Goal: Transaction & Acquisition: Purchase product/service

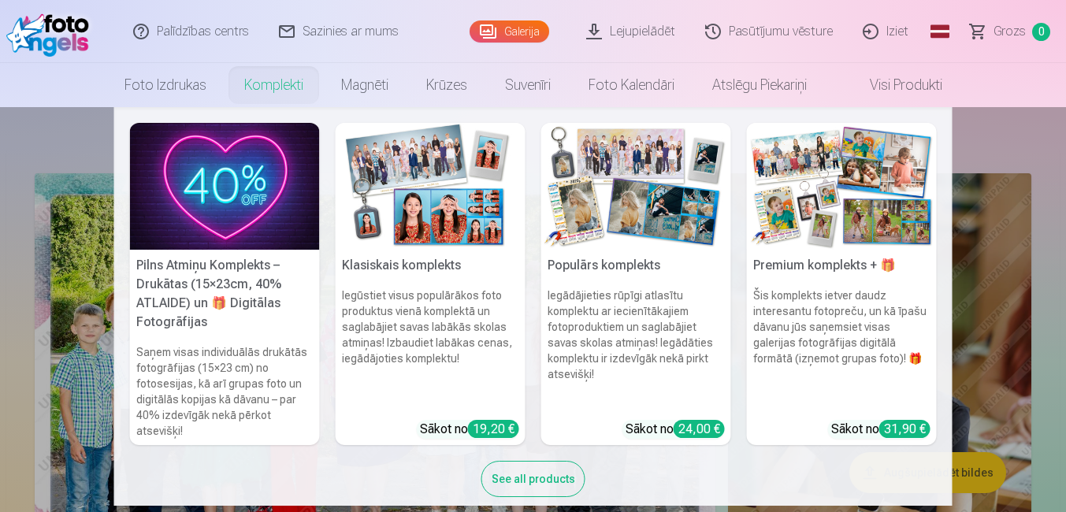
click at [277, 86] on link "Komplekti" at bounding box center [273, 85] width 97 height 44
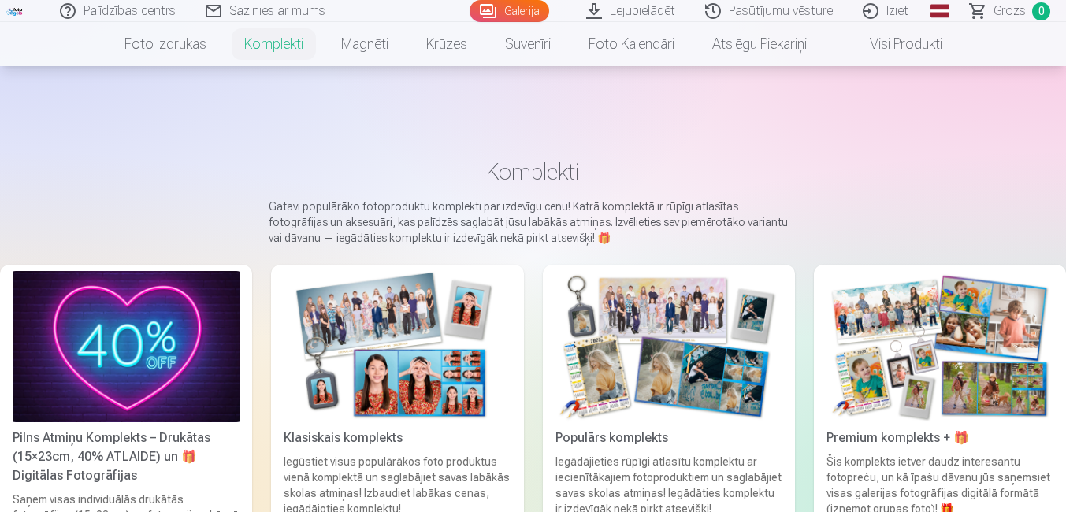
scroll to position [158, 0]
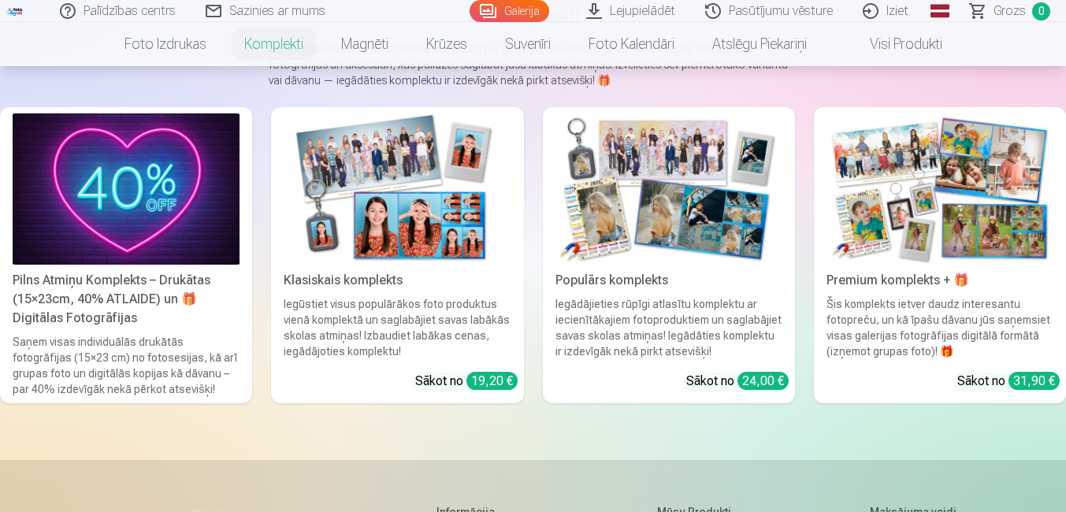
click at [392, 214] on img at bounding box center [397, 188] width 227 height 151
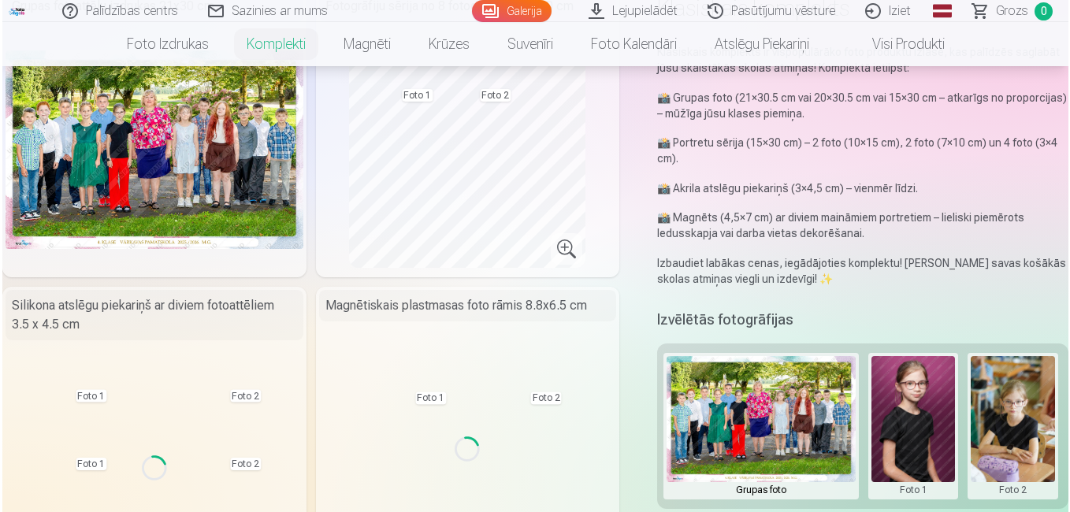
scroll to position [236, 0]
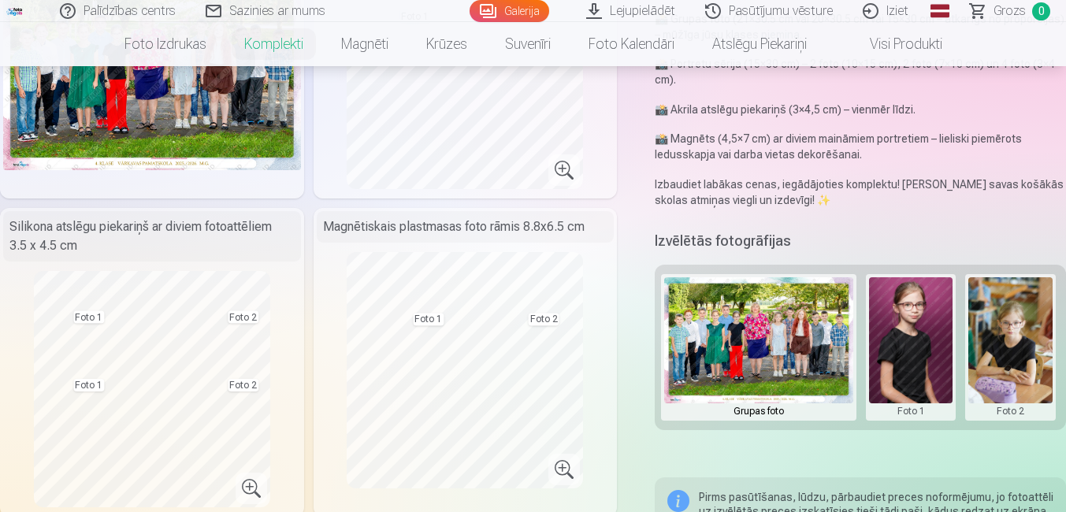
click at [918, 336] on button at bounding box center [911, 347] width 84 height 140
click at [924, 348] on button "Nomainiet foto" at bounding box center [910, 347] width 128 height 44
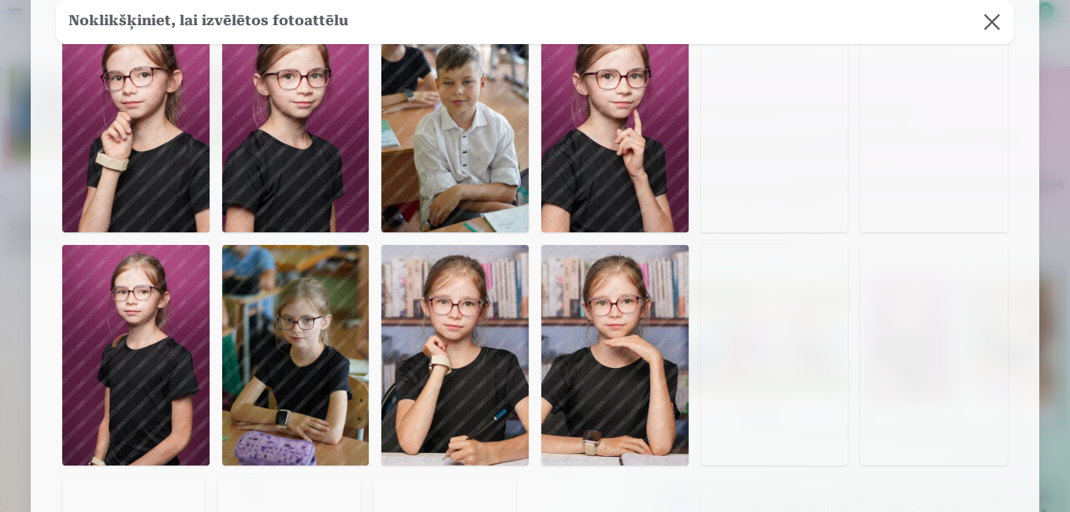
scroll to position [315, 0]
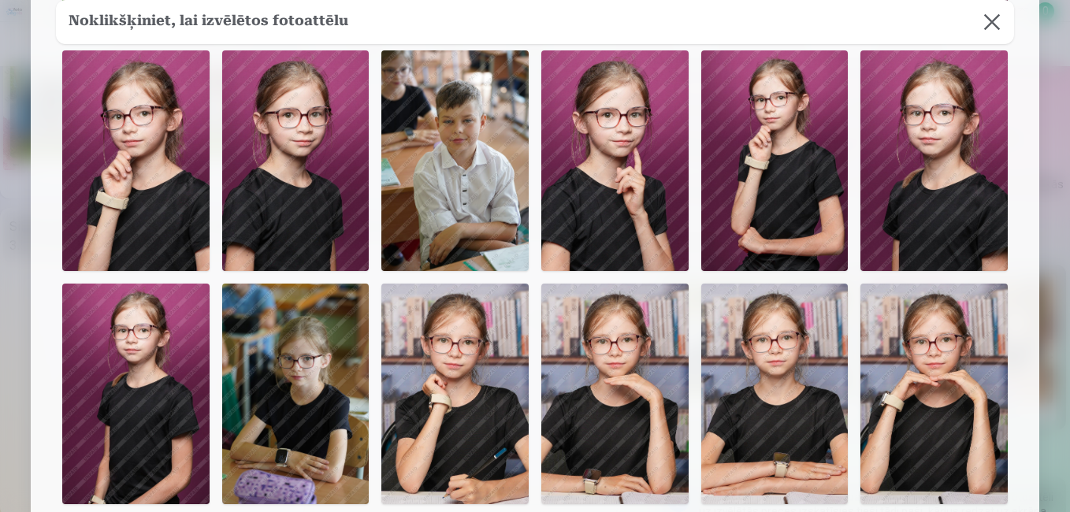
click at [745, 369] on img at bounding box center [774, 394] width 147 height 221
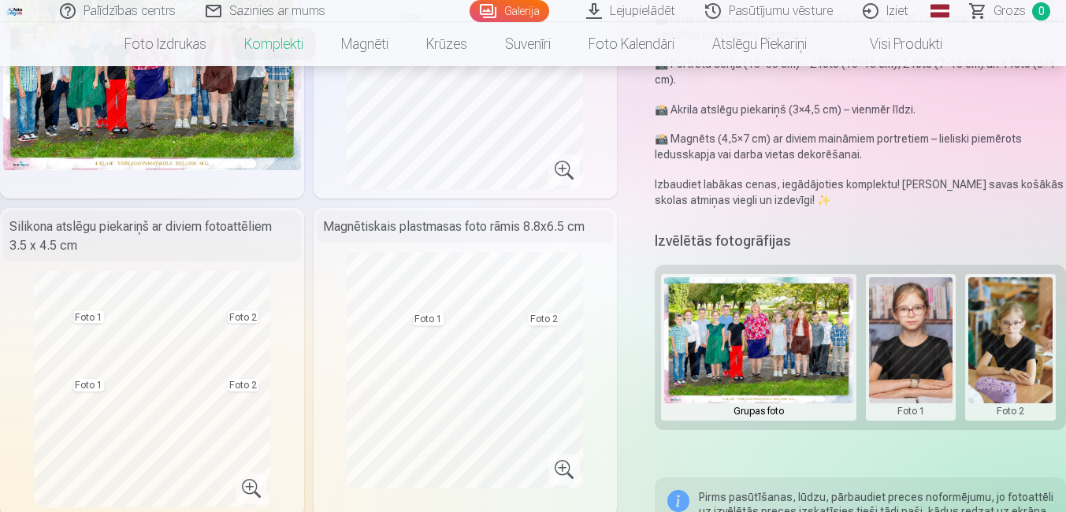
click at [1022, 348] on button at bounding box center [1011, 347] width 84 height 140
click at [972, 342] on button "Nomainiet foto" at bounding box center [999, 347] width 128 height 44
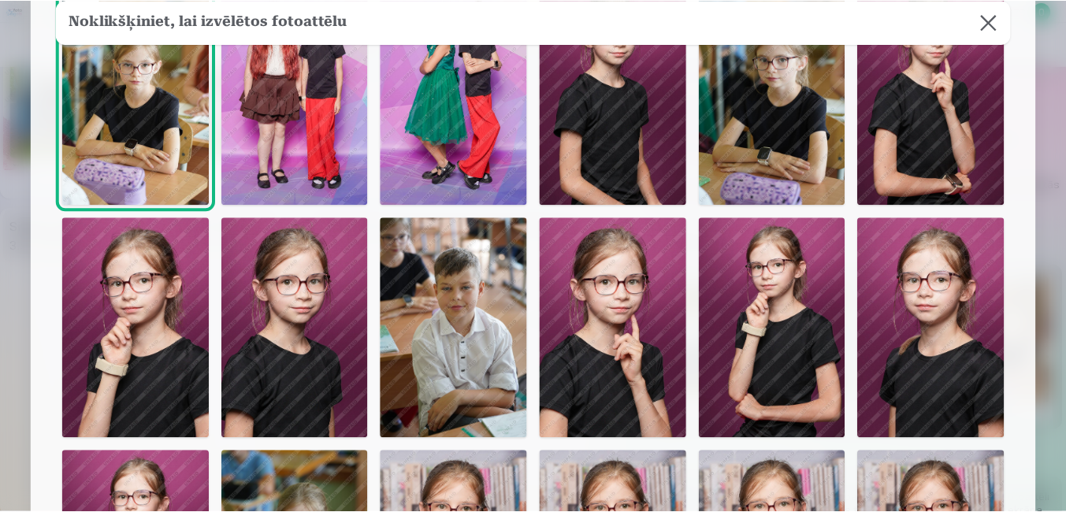
scroll to position [158, 0]
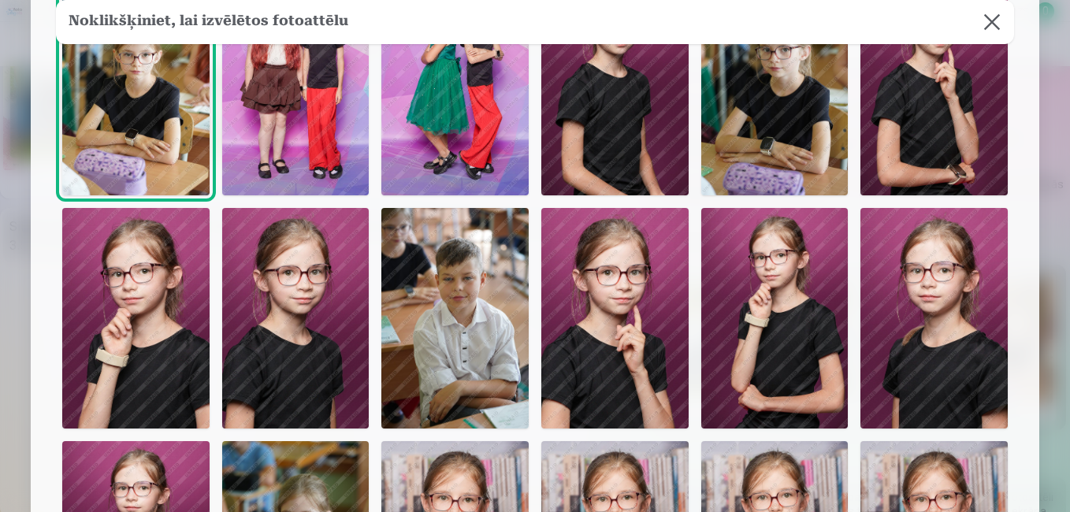
click at [281, 329] on img at bounding box center [295, 318] width 147 height 221
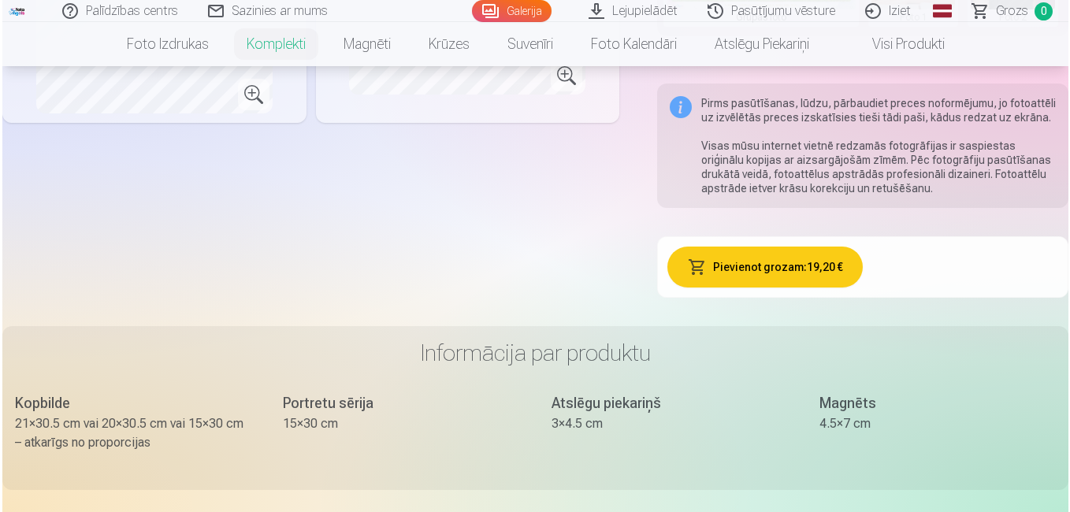
scroll to position [709, 0]
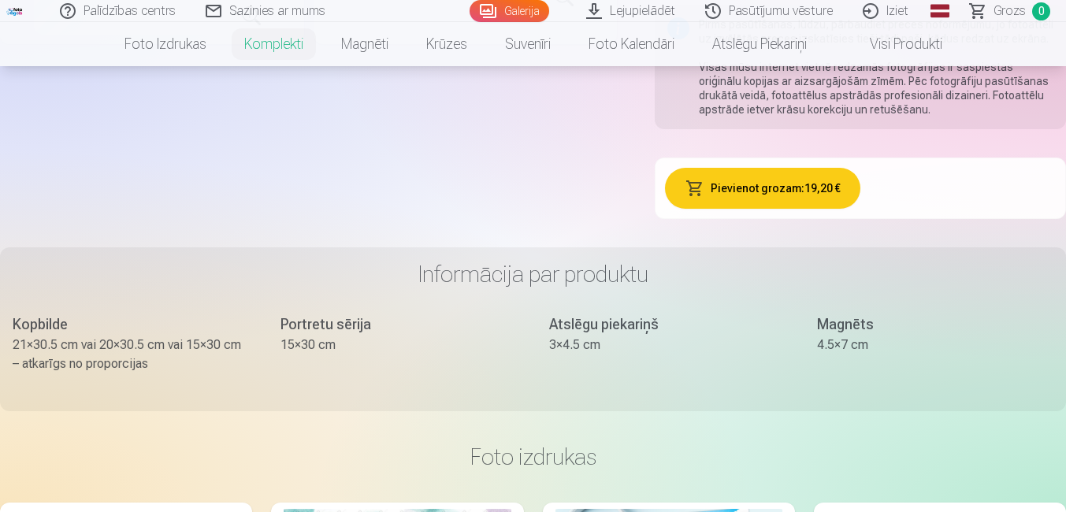
click at [717, 190] on button "Pievienot grozam : 19,20 €" at bounding box center [762, 188] width 195 height 41
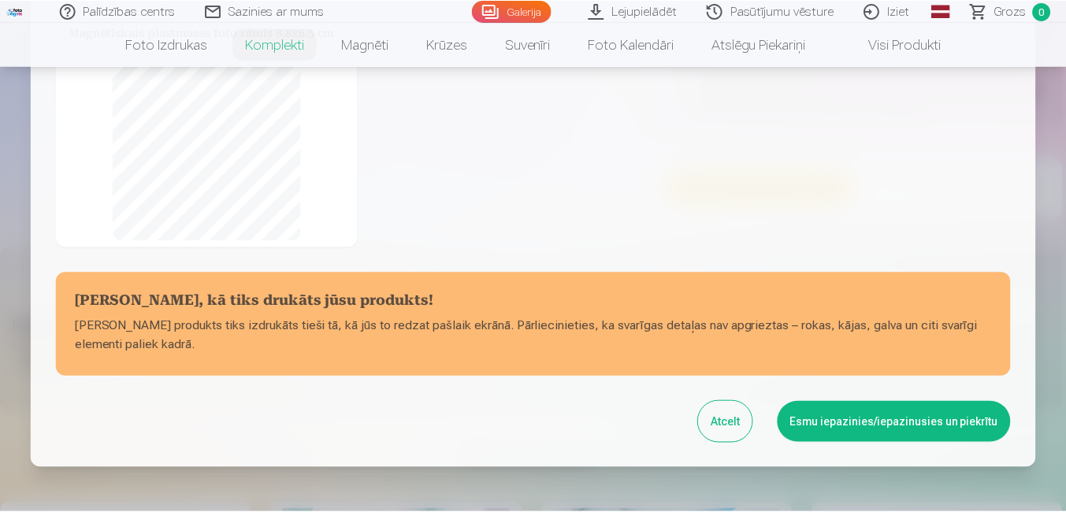
scroll to position [392, 0]
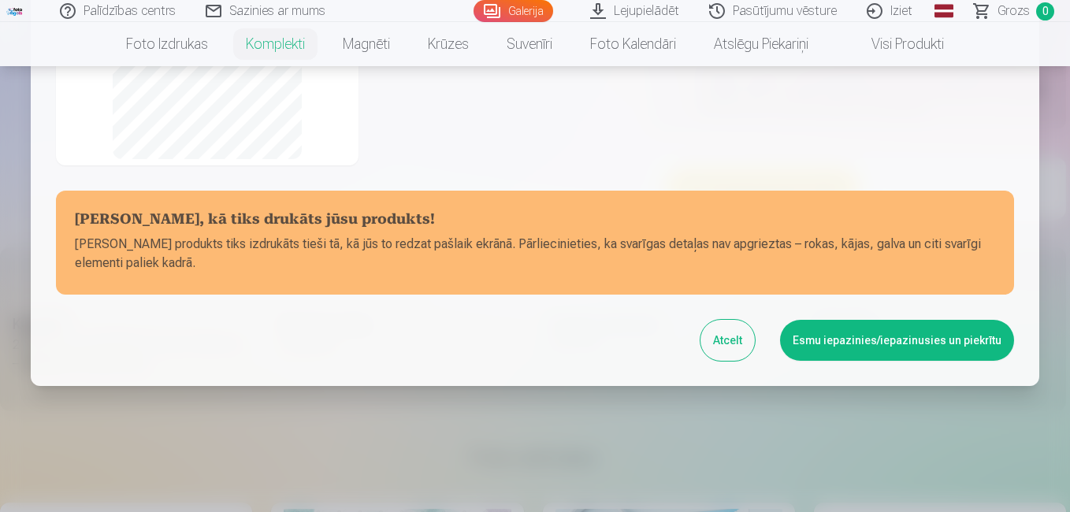
click at [842, 348] on button "Esmu iepazinies/iepazinusies un piekrītu" at bounding box center [897, 340] width 234 height 41
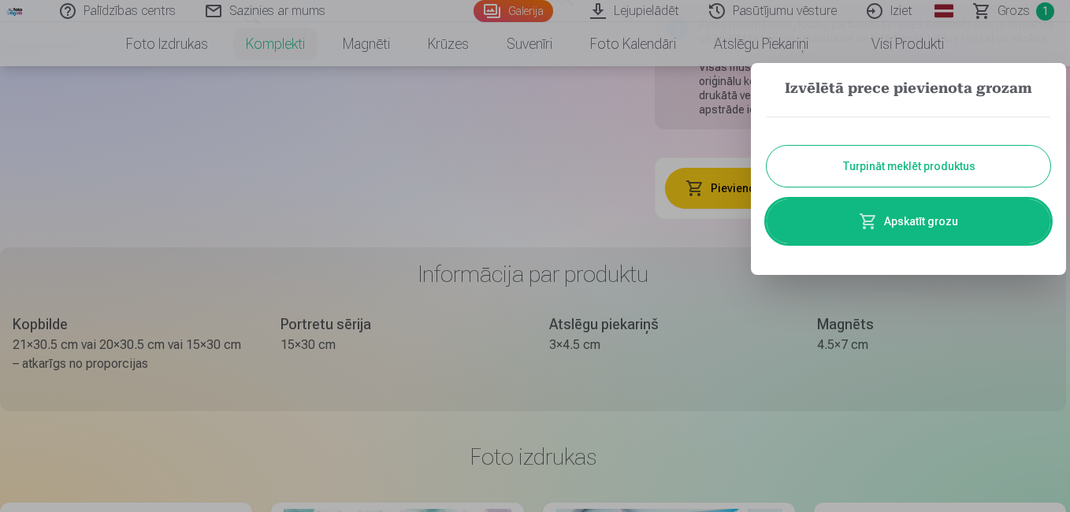
click at [935, 177] on button "Turpināt meklēt produktus" at bounding box center [909, 166] width 284 height 41
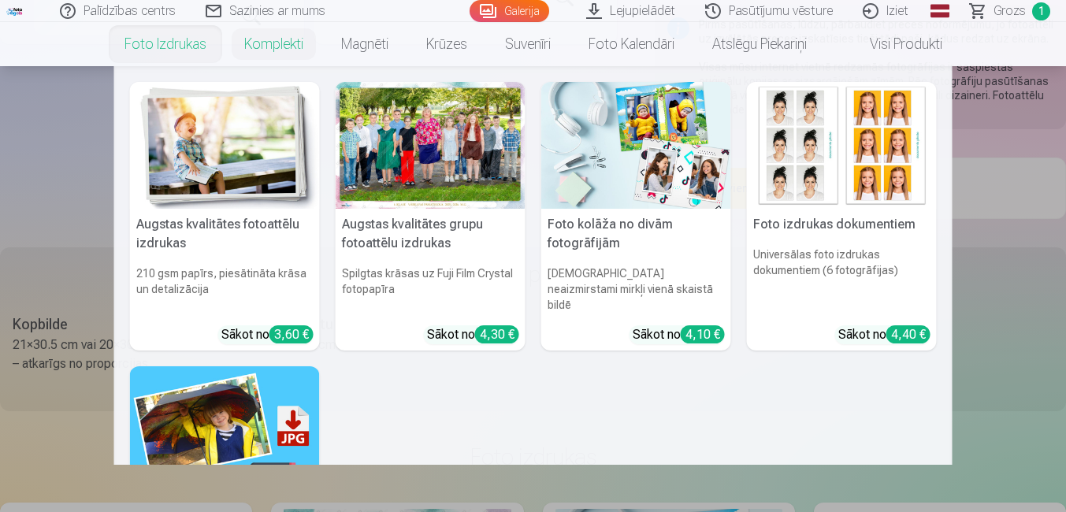
click at [172, 41] on link "Foto izdrukas" at bounding box center [166, 44] width 120 height 44
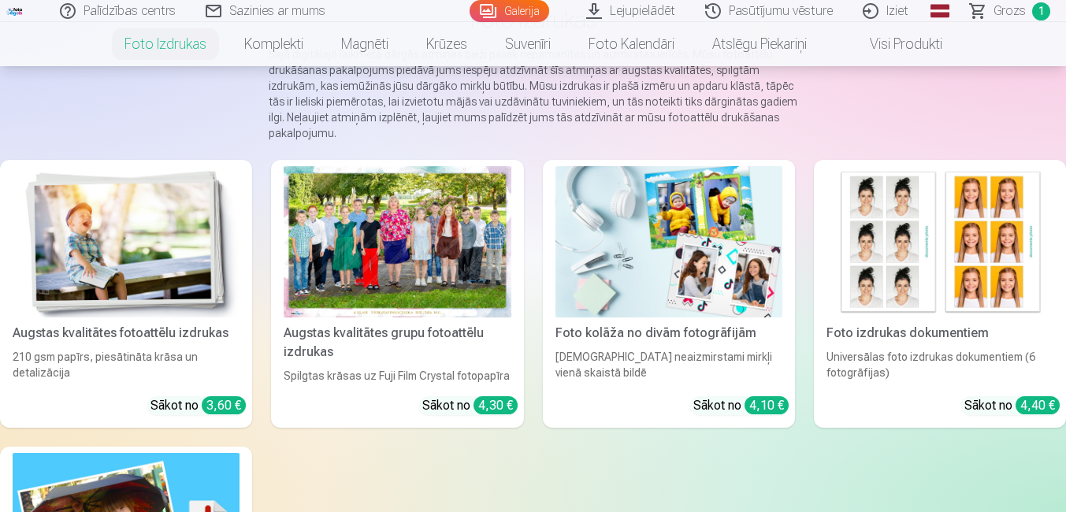
scroll to position [158, 0]
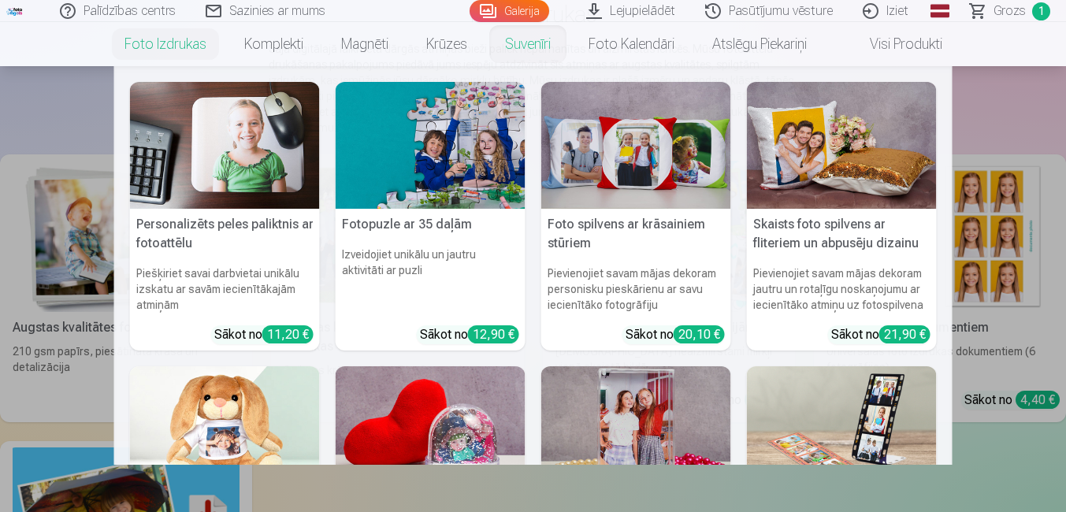
click at [515, 45] on link "Suvenīri" at bounding box center [528, 44] width 84 height 44
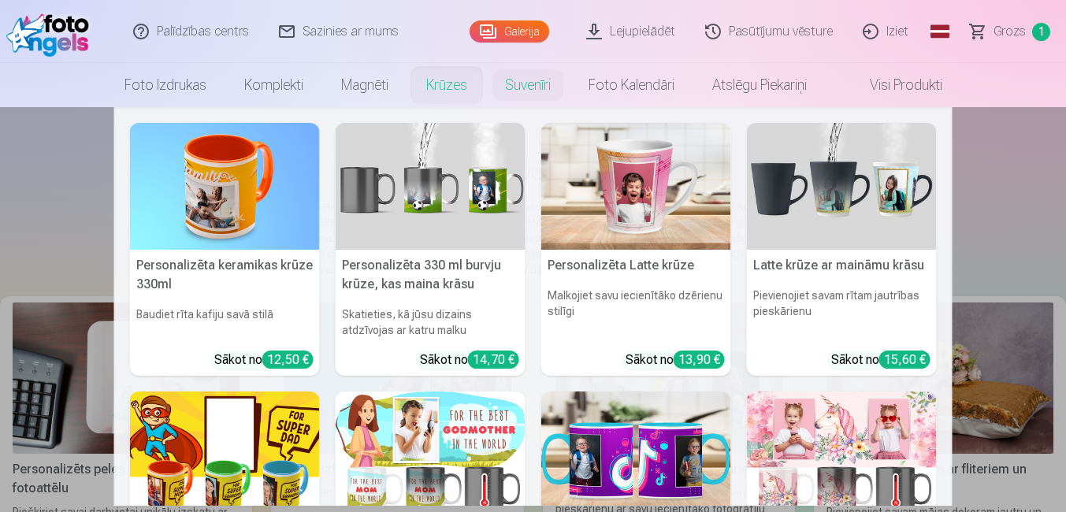
click at [437, 78] on link "Krūzes" at bounding box center [446, 85] width 79 height 44
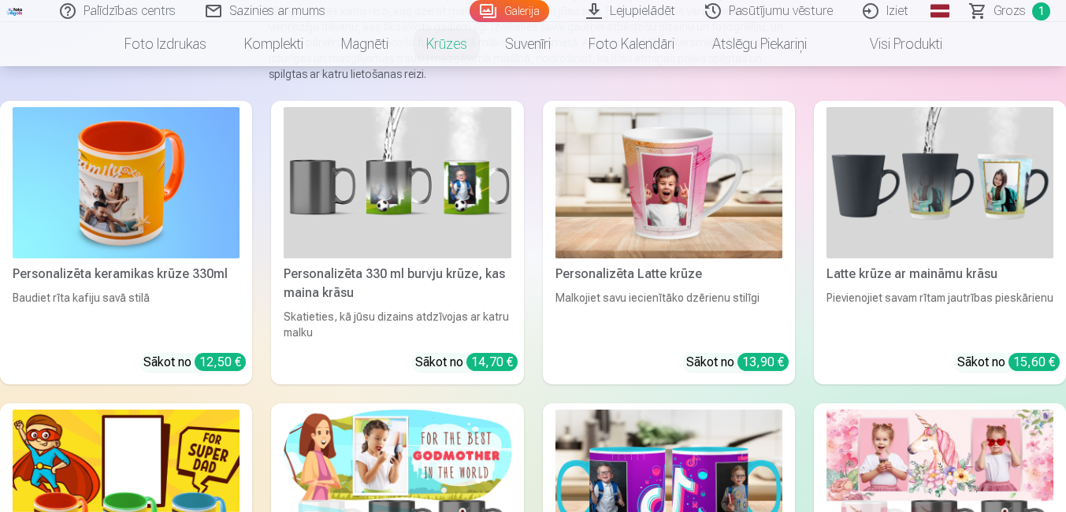
scroll to position [236, 0]
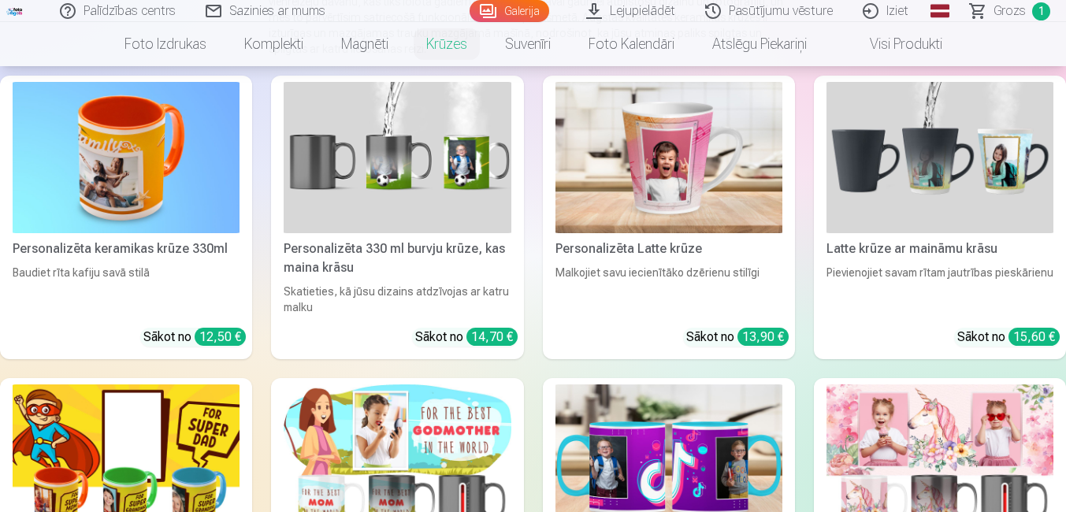
click at [150, 203] on img at bounding box center [126, 157] width 227 height 151
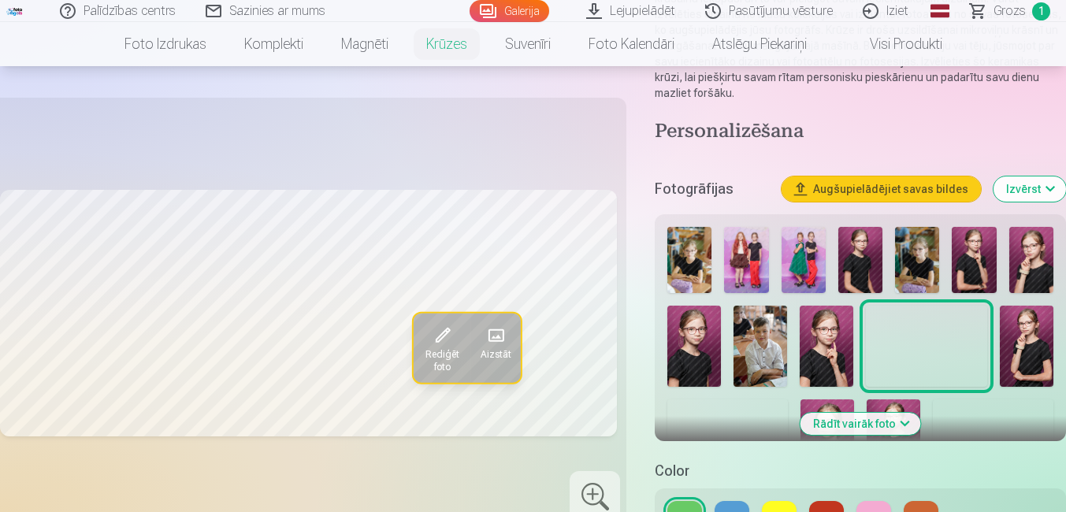
scroll to position [236, 0]
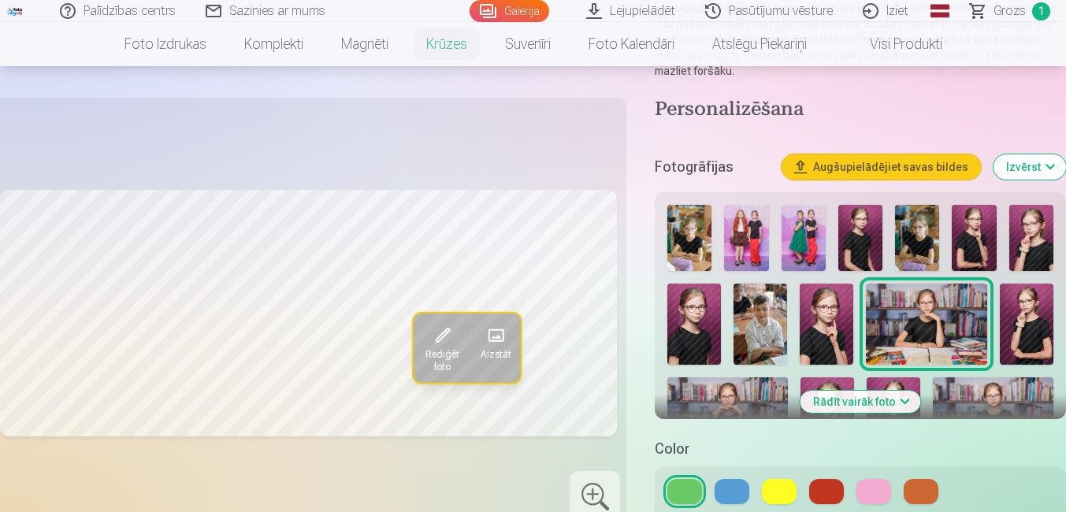
click at [877, 396] on button "Rādīt vairāk foto" at bounding box center [861, 402] width 121 height 22
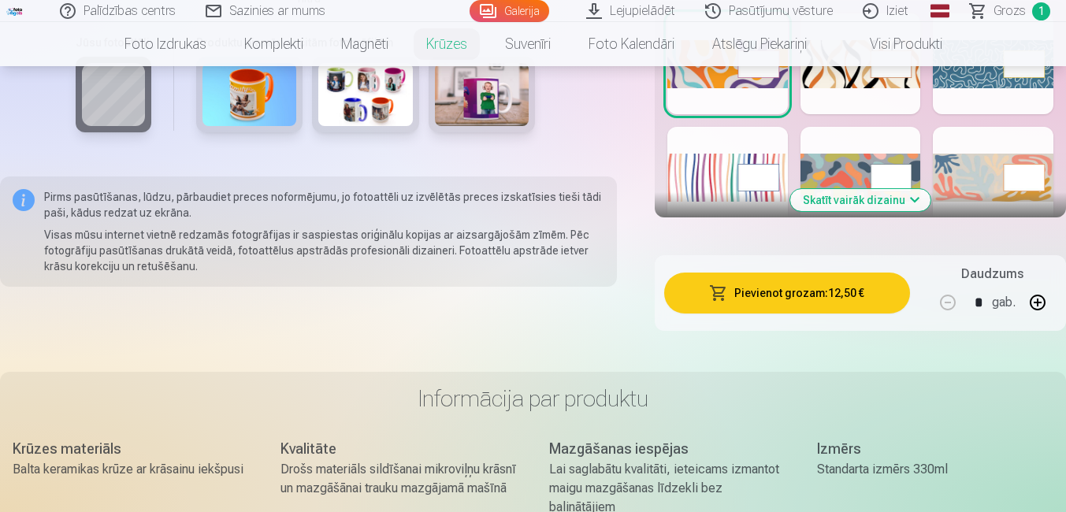
scroll to position [1970, 0]
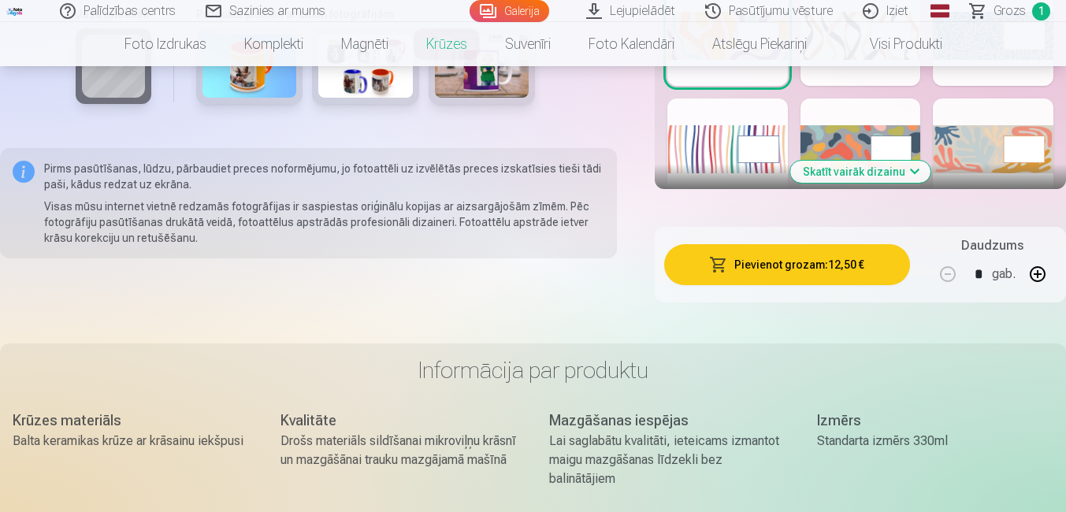
click at [827, 183] on button "Skatīt vairāk dizainu" at bounding box center [860, 172] width 140 height 22
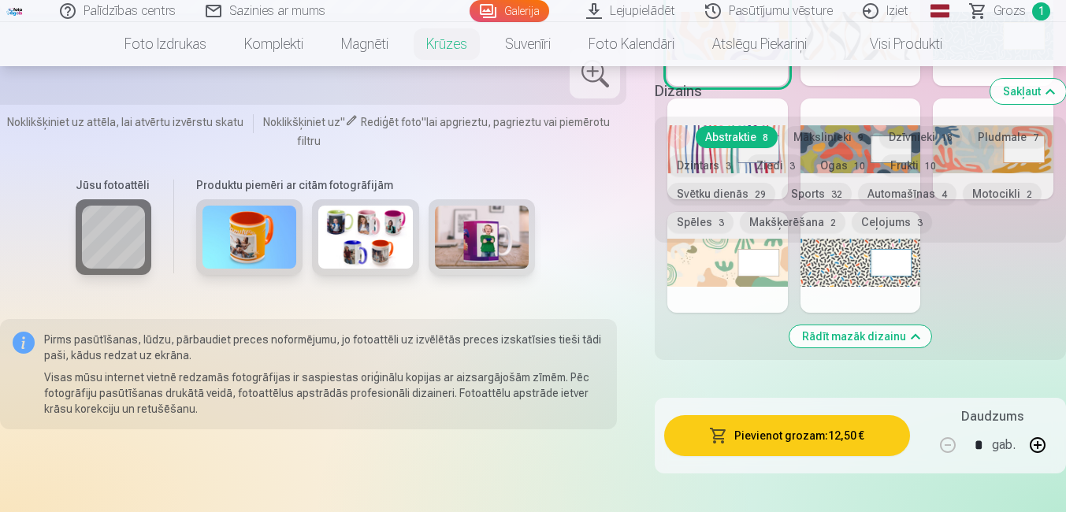
click at [831, 313] on div at bounding box center [861, 262] width 121 height 101
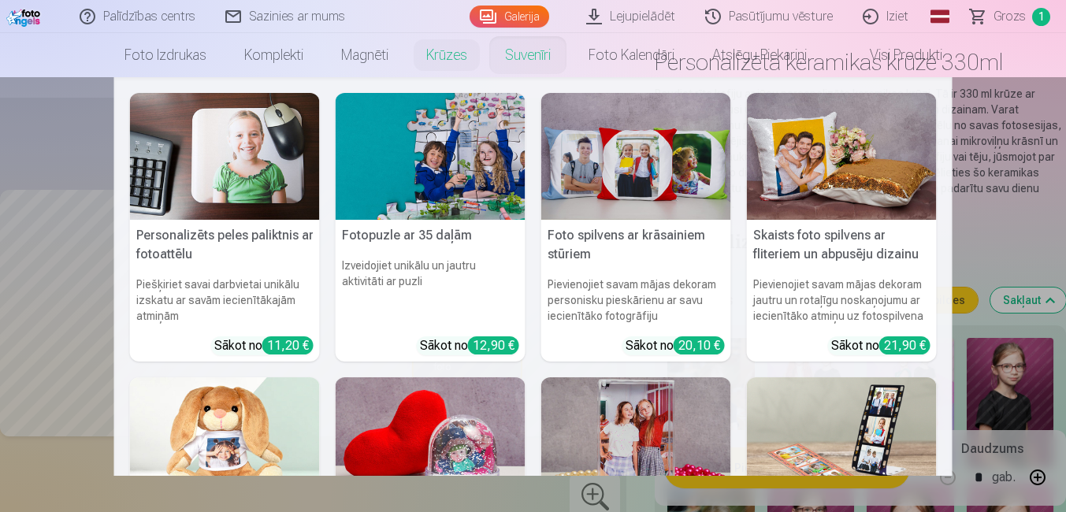
scroll to position [0, 0]
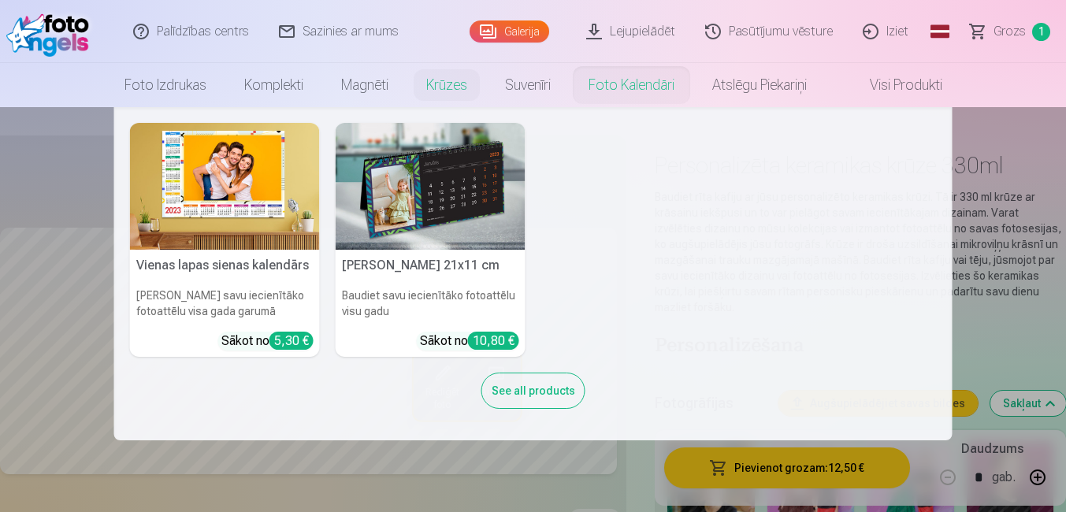
click at [642, 78] on link "Foto kalendāri" at bounding box center [632, 85] width 124 height 44
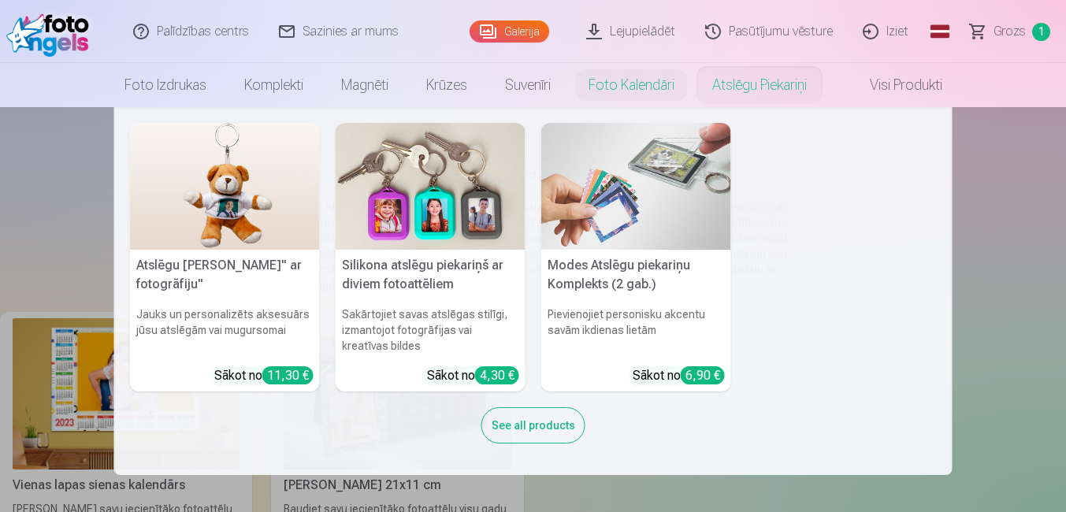
click at [732, 83] on link "Atslēgu piekariņi" at bounding box center [759, 85] width 132 height 44
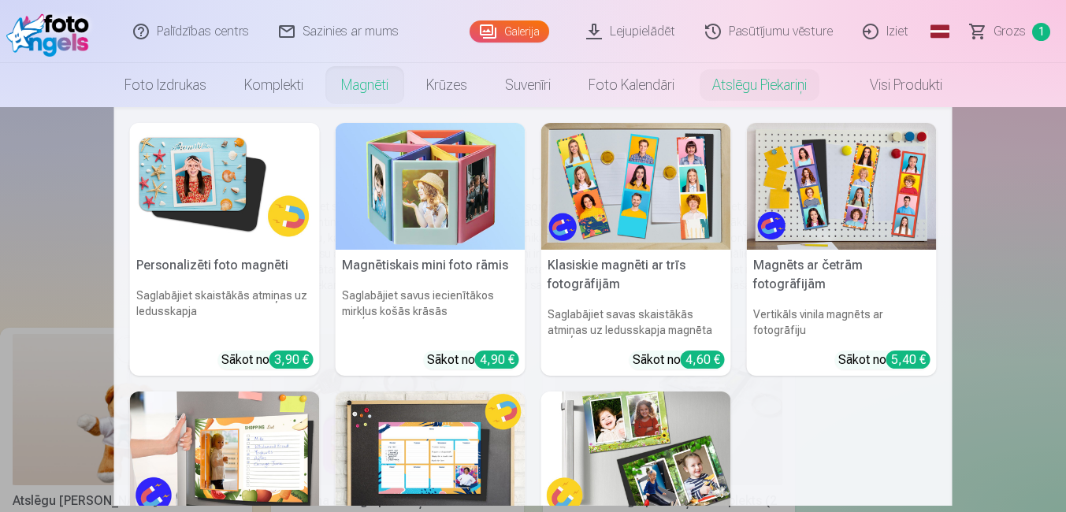
click at [351, 89] on link "Magnēti" at bounding box center [364, 85] width 85 height 44
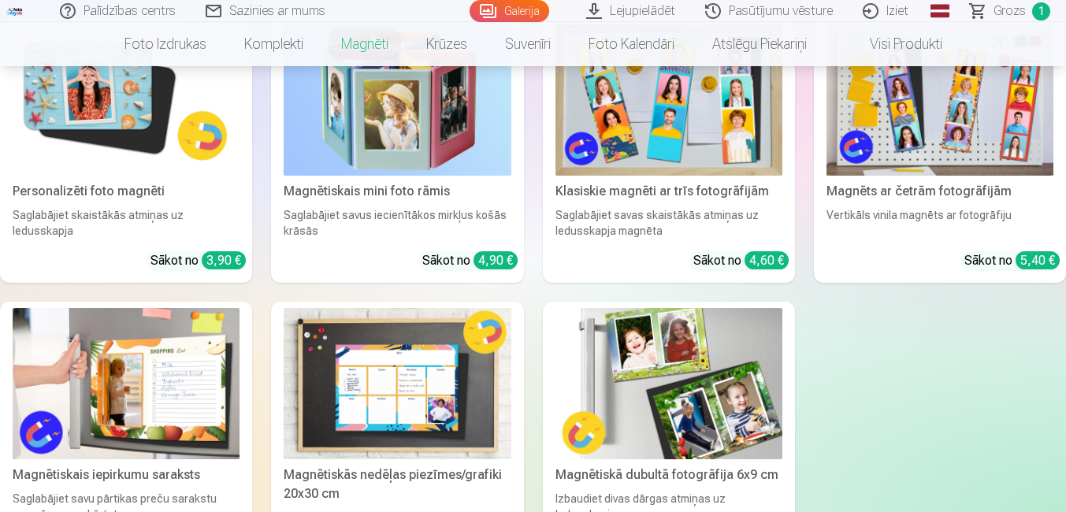
scroll to position [236, 0]
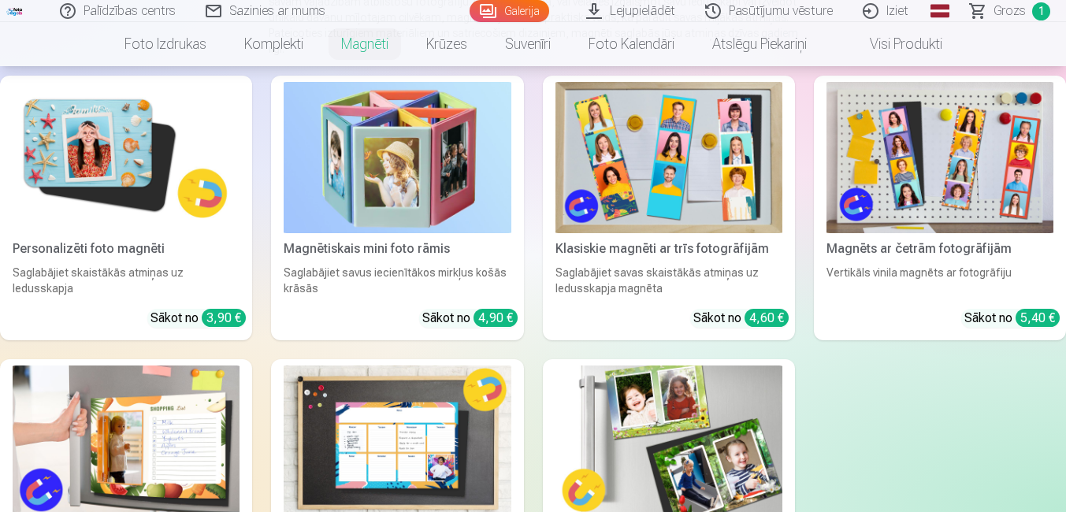
click at [182, 292] on link "Personalizēti foto magnēti Saglabājiet skaistākās atmiņas uz ledusskapja Sākot …" at bounding box center [126, 208] width 252 height 265
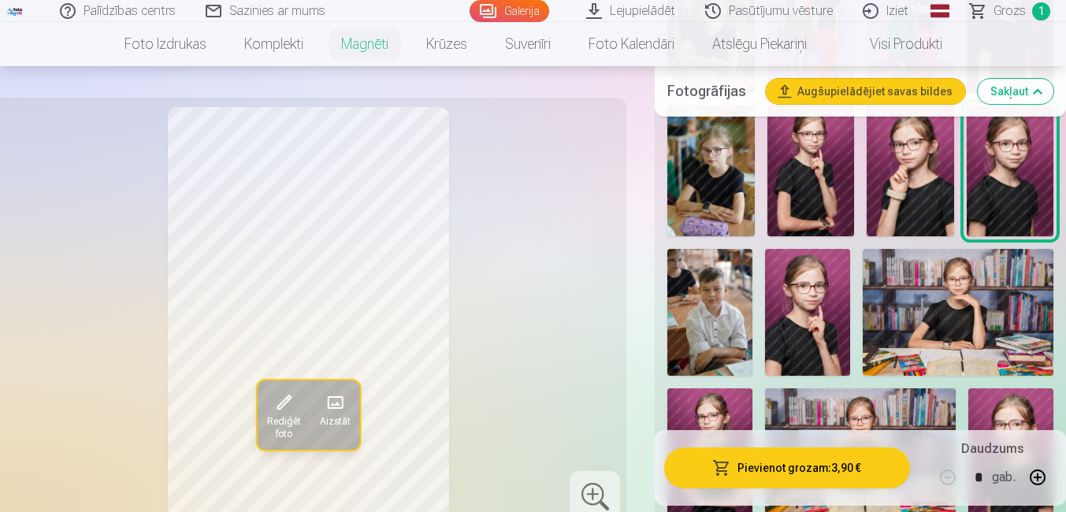
scroll to position [709, 0]
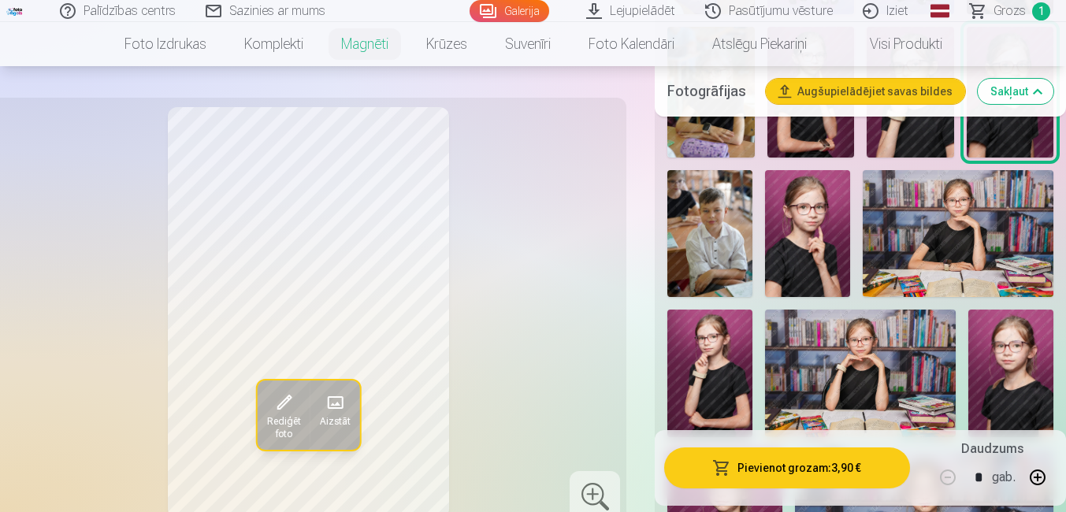
click at [902, 229] on img at bounding box center [958, 234] width 191 height 128
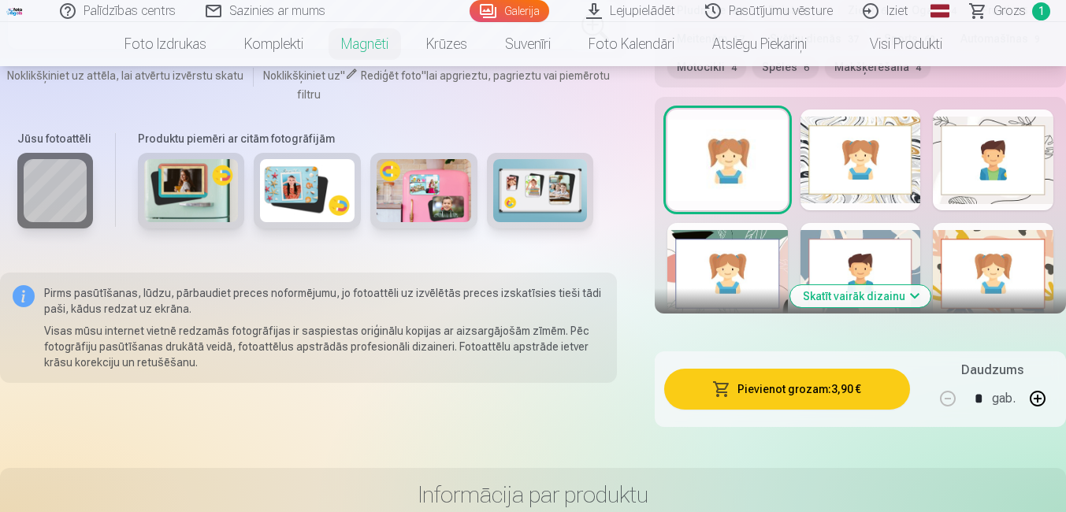
scroll to position [1813, 0]
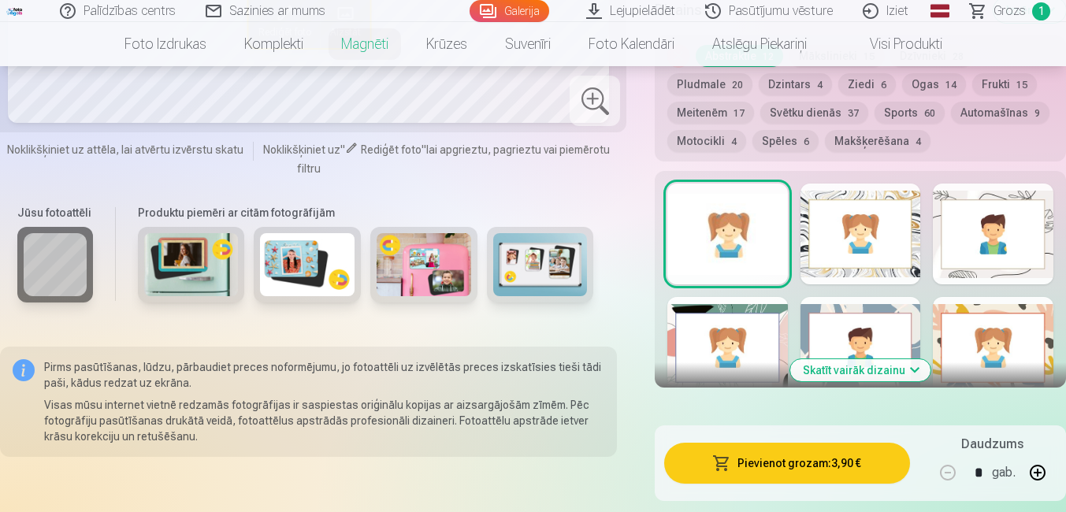
drag, startPoint x: 983, startPoint y: 241, endPoint x: 940, endPoint y: 281, distance: 58.5
click at [983, 243] on div at bounding box center [993, 234] width 121 height 101
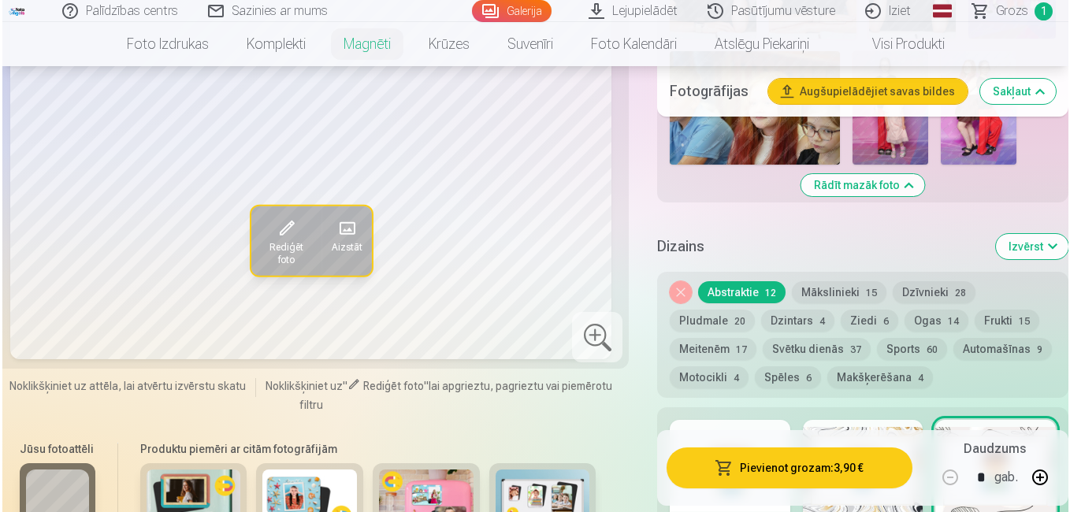
scroll to position [1655, 0]
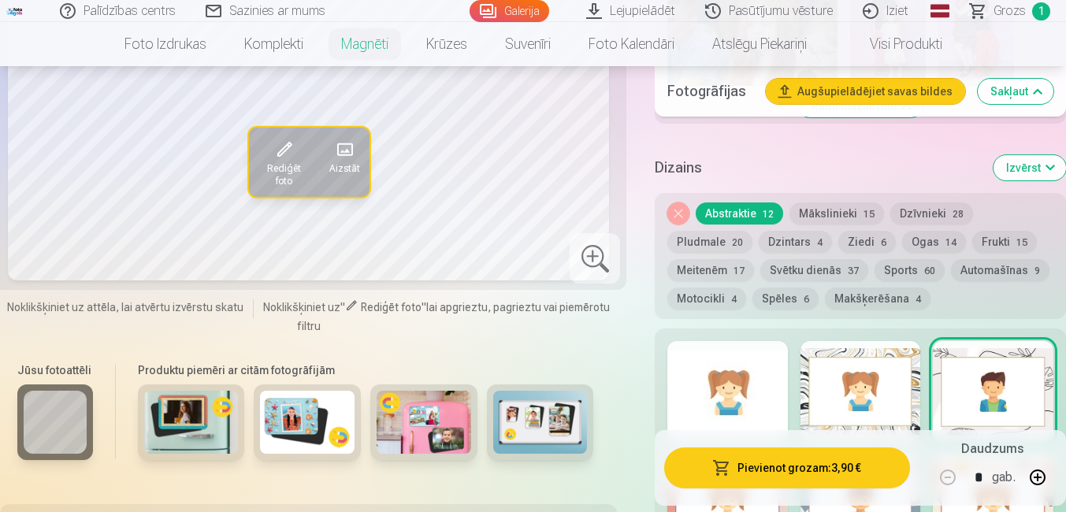
click at [742, 459] on button "Pievienot grozam : 3,90 €" at bounding box center [787, 468] width 246 height 41
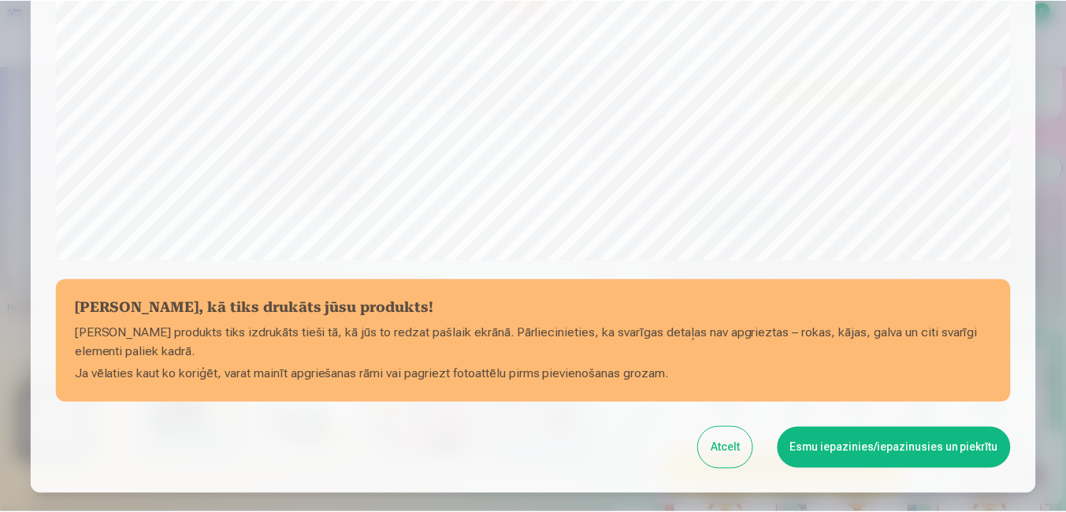
scroll to position [623, 0]
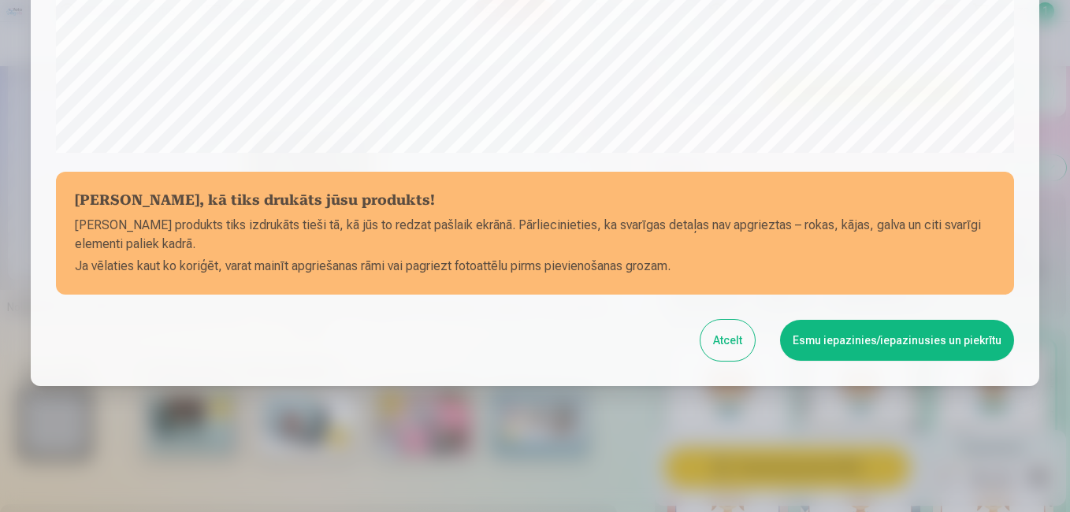
click at [820, 340] on button "Esmu iepazinies/iepazinusies un piekrītu" at bounding box center [897, 340] width 234 height 41
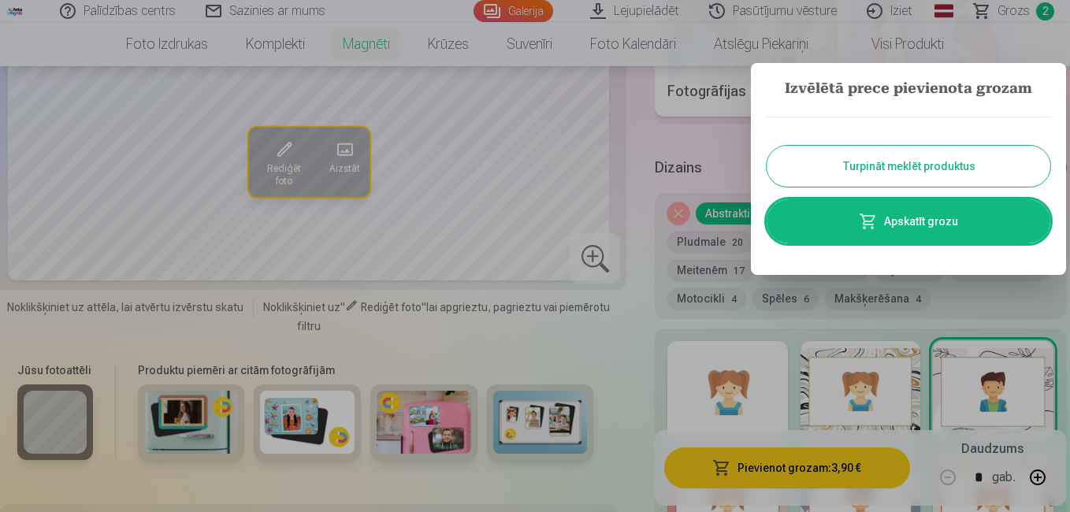
click at [824, 169] on button "Turpināt meklēt produktus" at bounding box center [909, 166] width 284 height 41
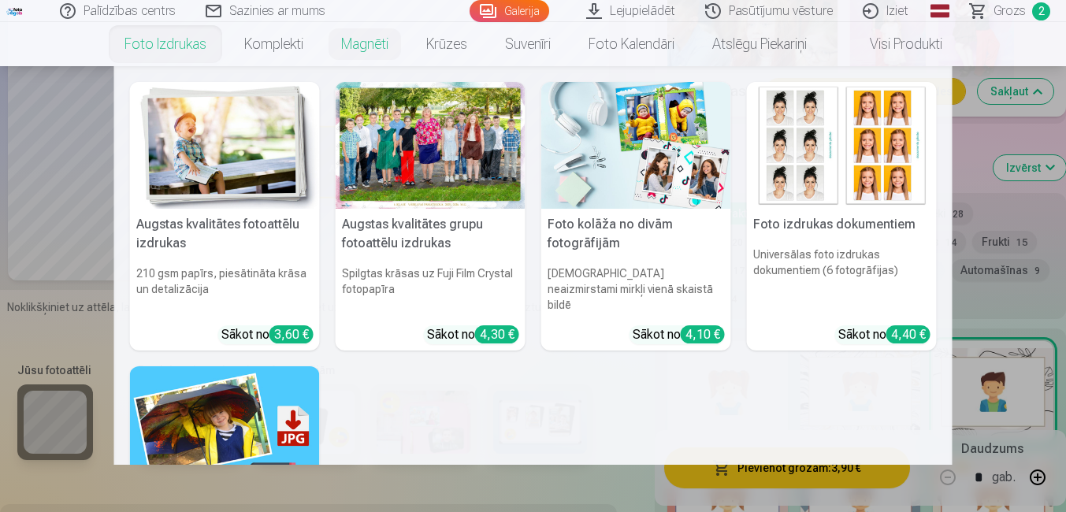
click at [133, 44] on link "Foto izdrukas" at bounding box center [166, 44] width 120 height 44
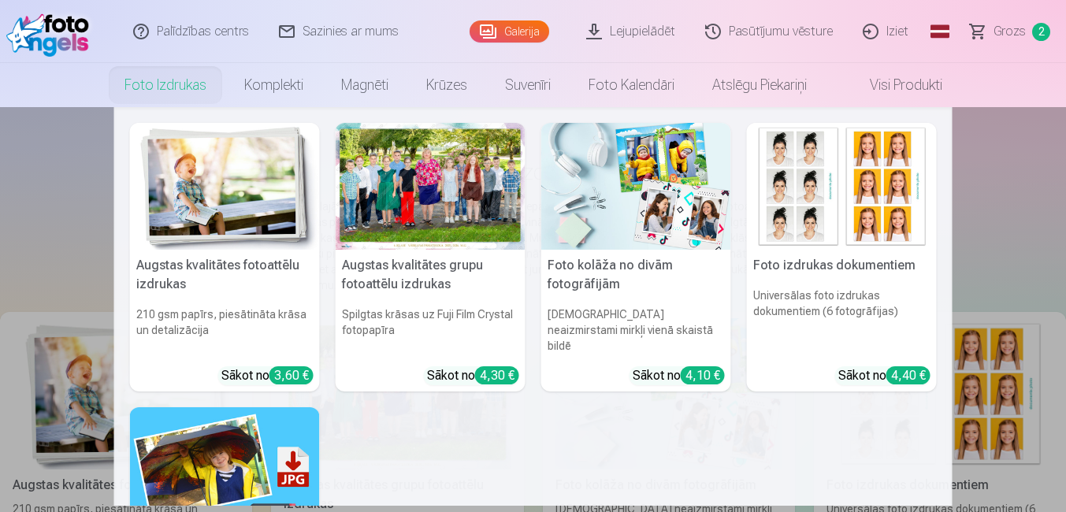
click at [281, 317] on h6 "210 gsm papīrs, piesātināta krāsa un detalizācija" at bounding box center [225, 330] width 190 height 60
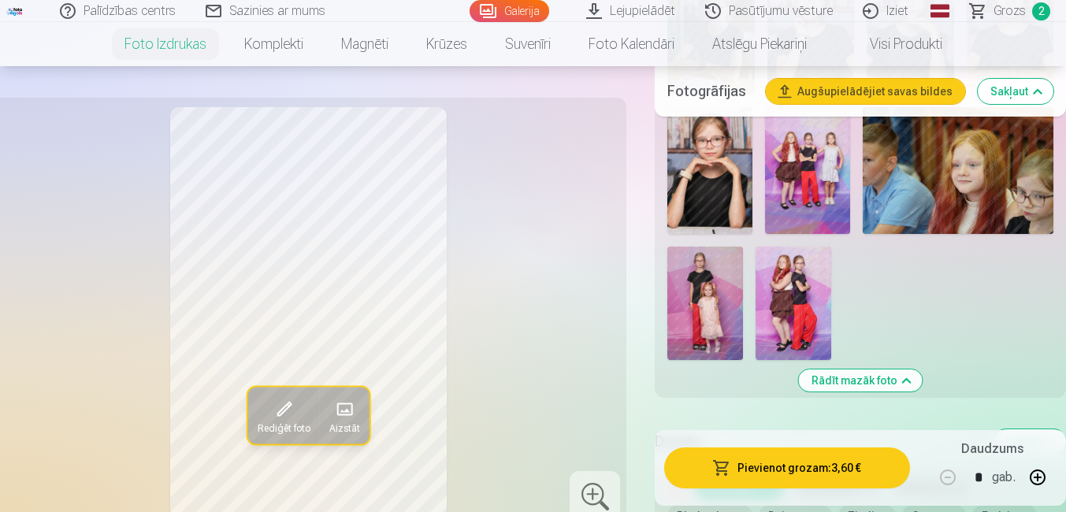
scroll to position [1576, 0]
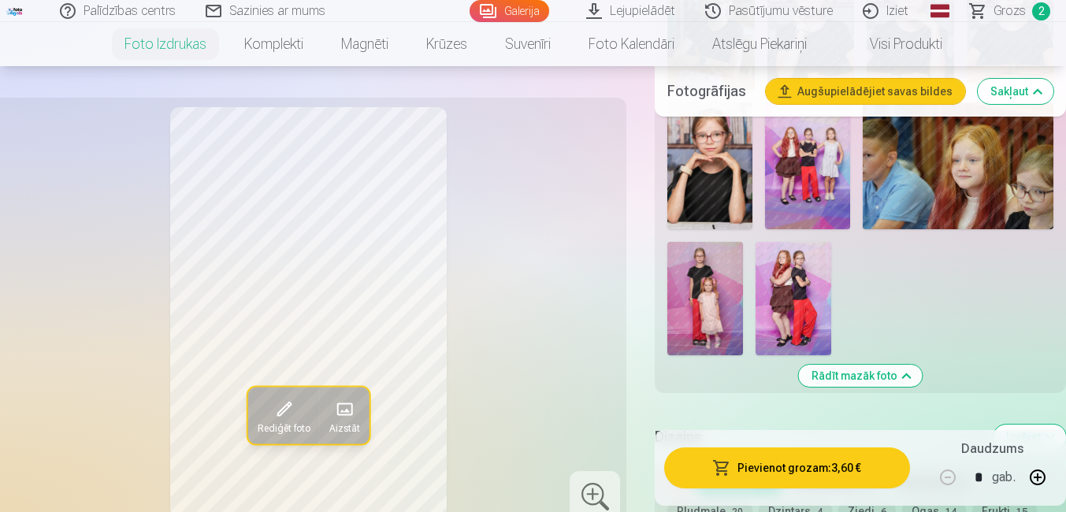
click at [786, 286] on img at bounding box center [794, 298] width 76 height 113
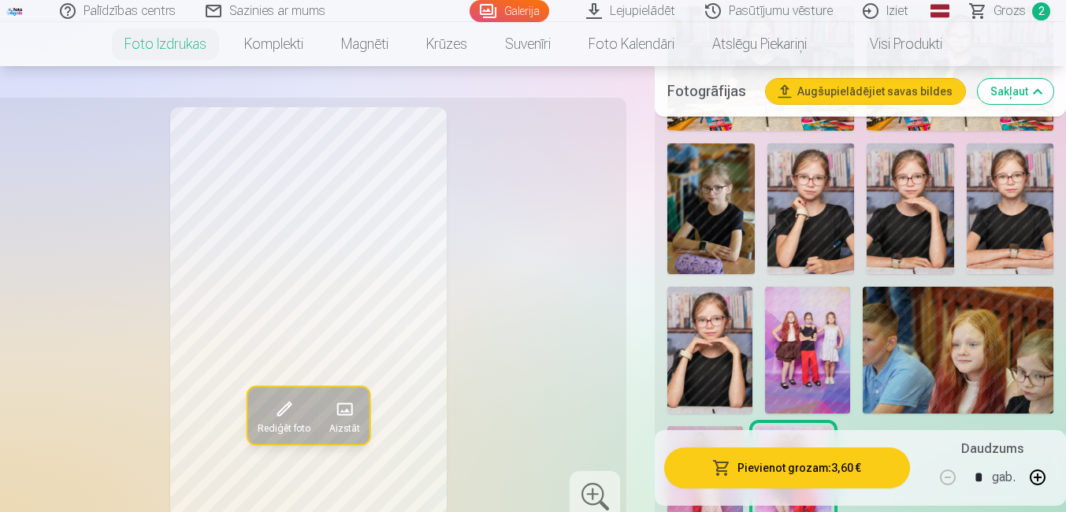
scroll to position [1419, 0]
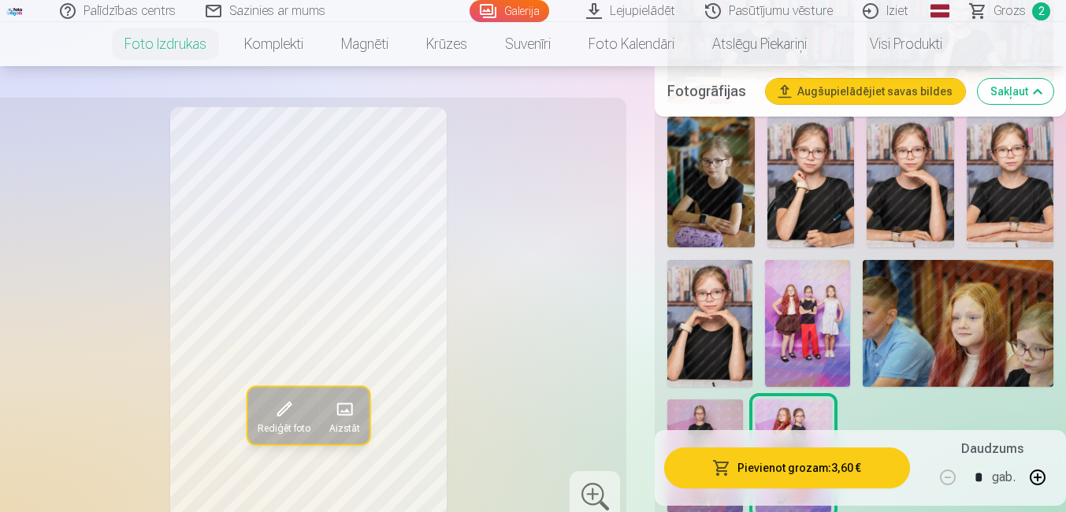
click at [819, 322] on img at bounding box center [807, 324] width 85 height 128
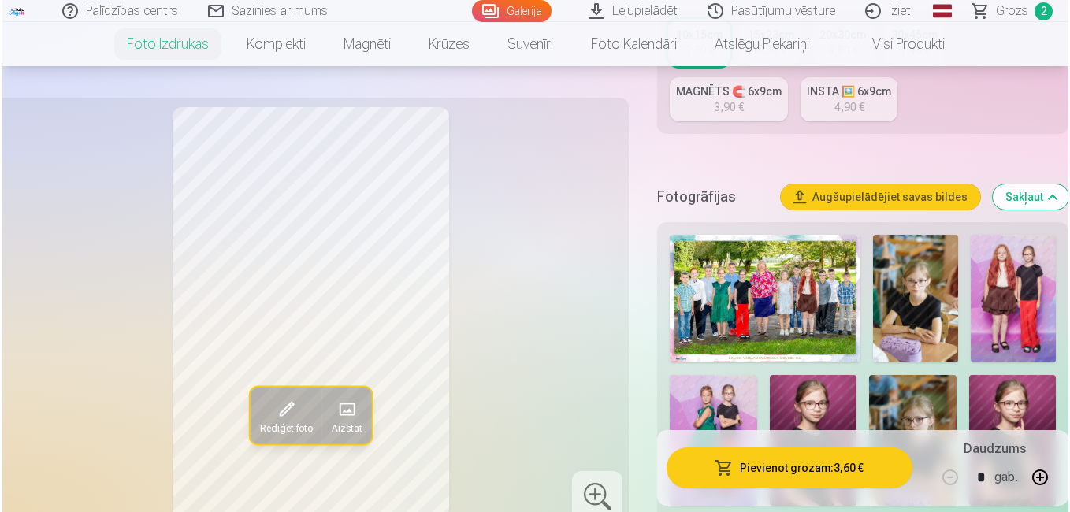
scroll to position [394, 0]
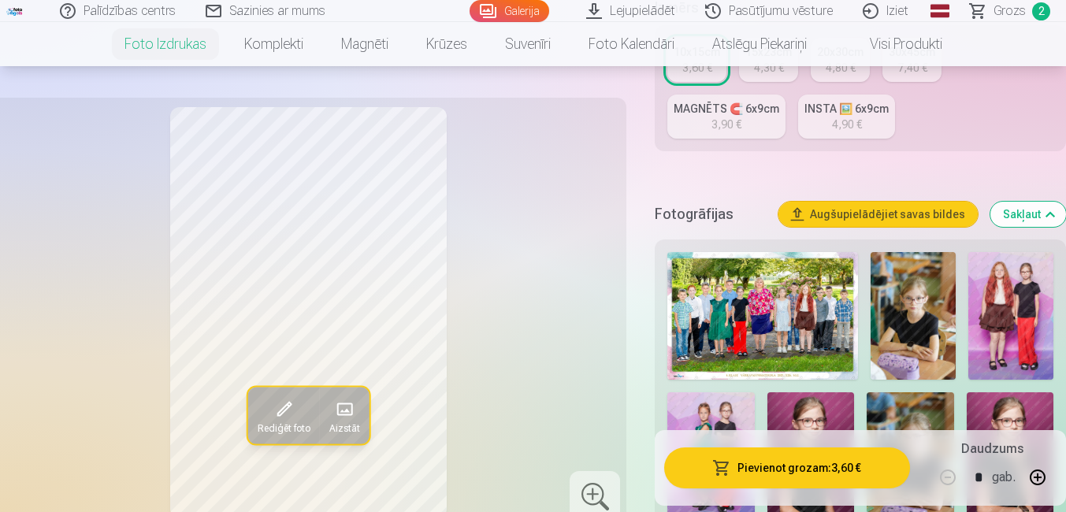
click at [827, 462] on button "Pievienot grozam : 3,60 €" at bounding box center [787, 468] width 246 height 41
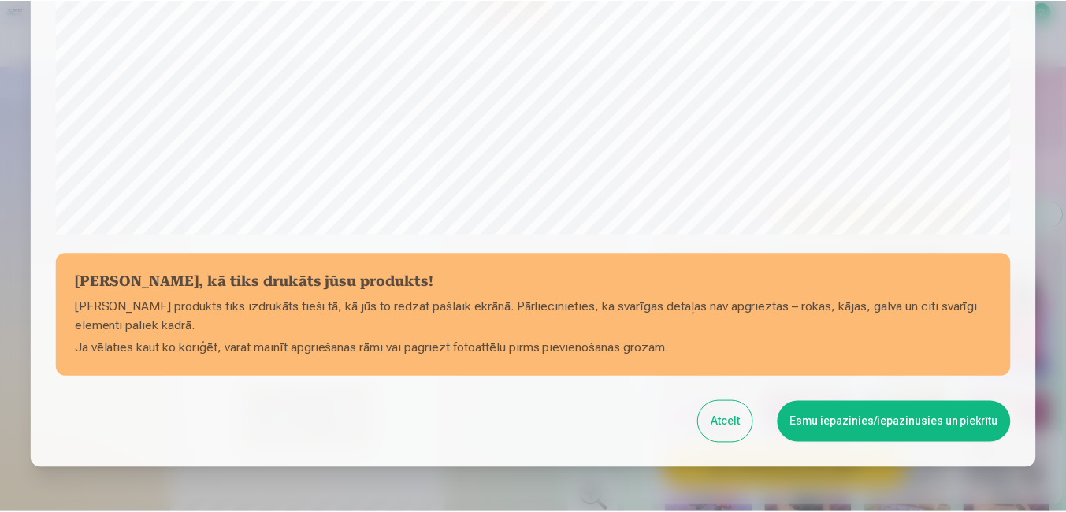
scroll to position [623, 0]
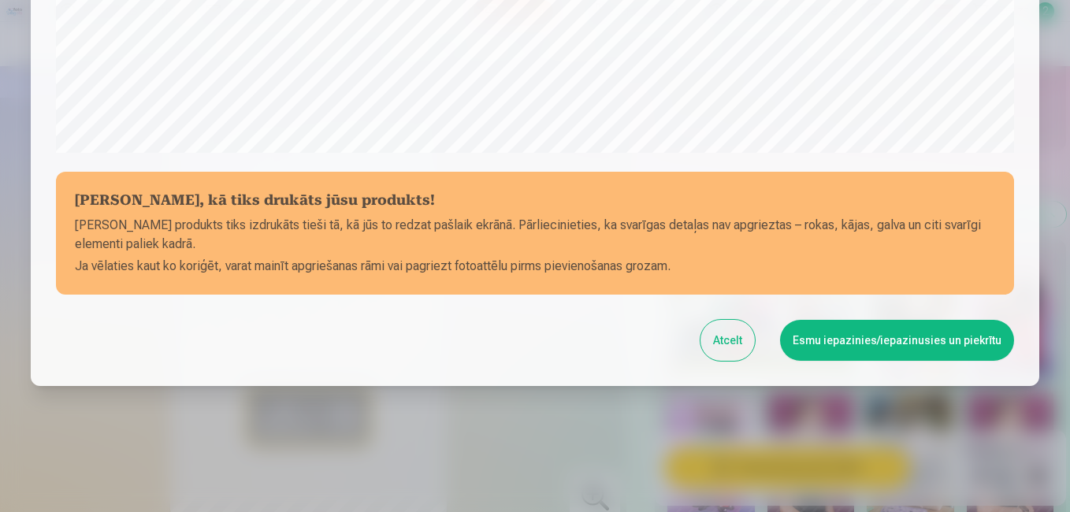
click at [883, 338] on button "Esmu iepazinies/iepazinusies un piekrītu" at bounding box center [897, 340] width 234 height 41
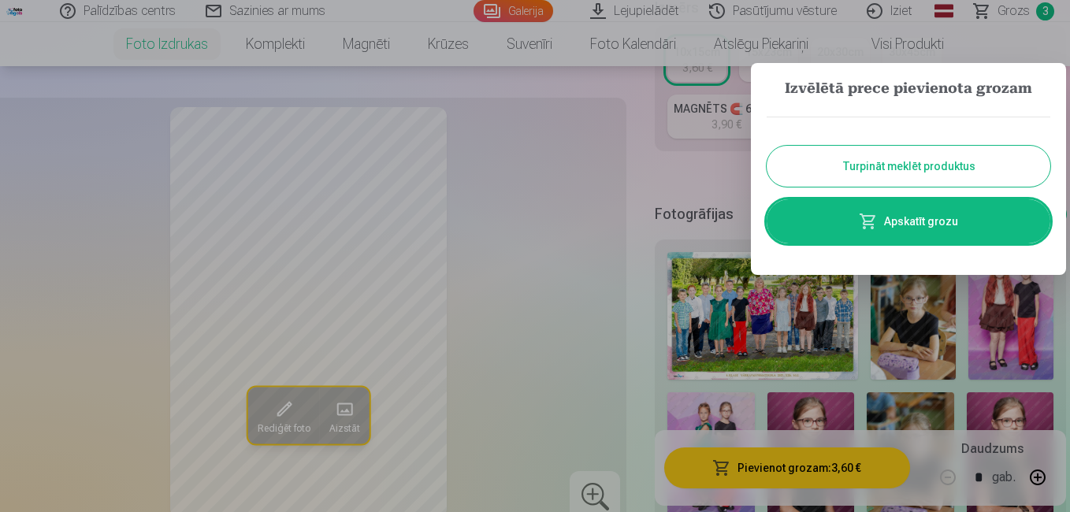
click at [886, 219] on link "Apskatīt grozu" at bounding box center [909, 221] width 284 height 44
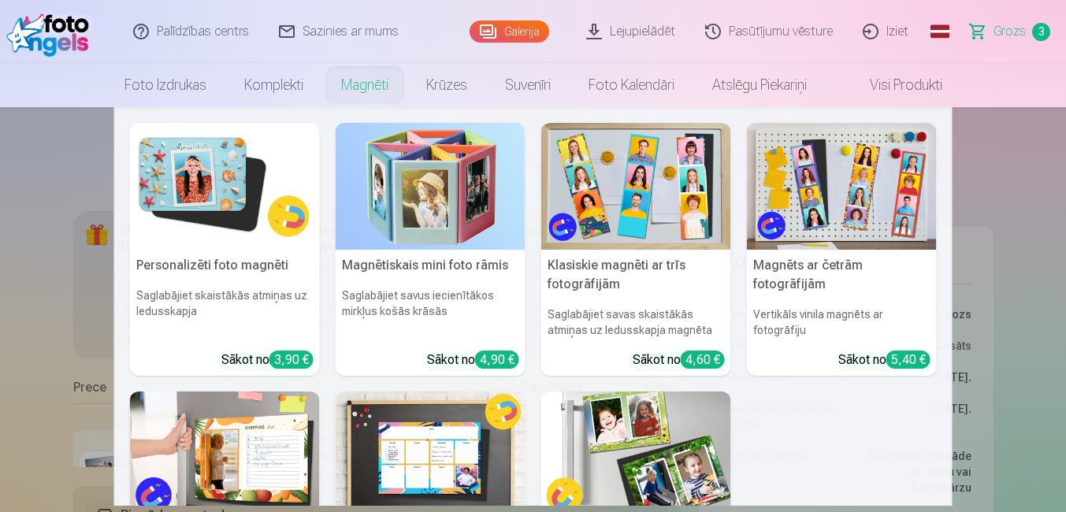
click at [357, 84] on link "Magnēti" at bounding box center [364, 85] width 85 height 44
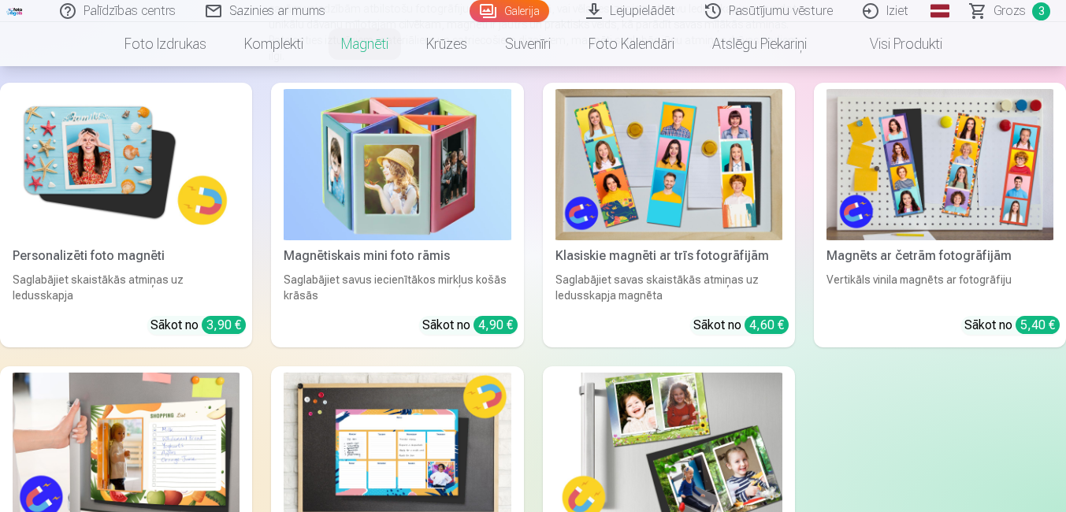
scroll to position [236, 0]
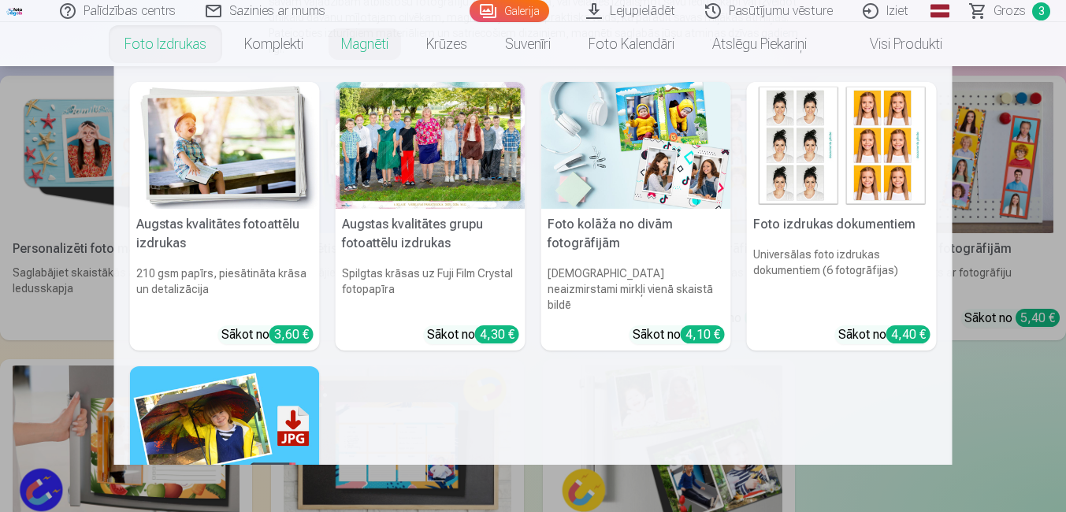
click at [190, 42] on link "Foto izdrukas" at bounding box center [166, 44] width 120 height 44
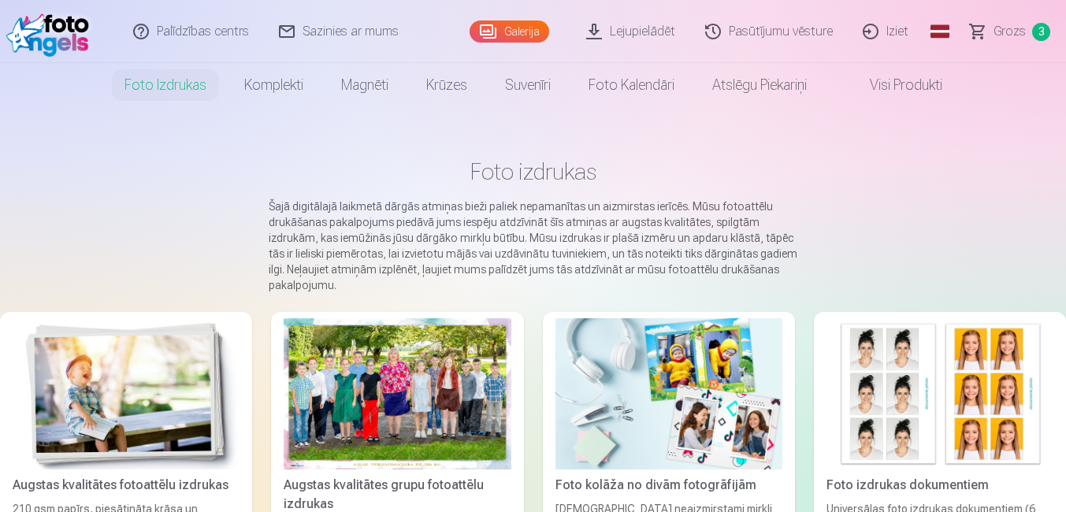
click at [147, 385] on img at bounding box center [126, 393] width 227 height 151
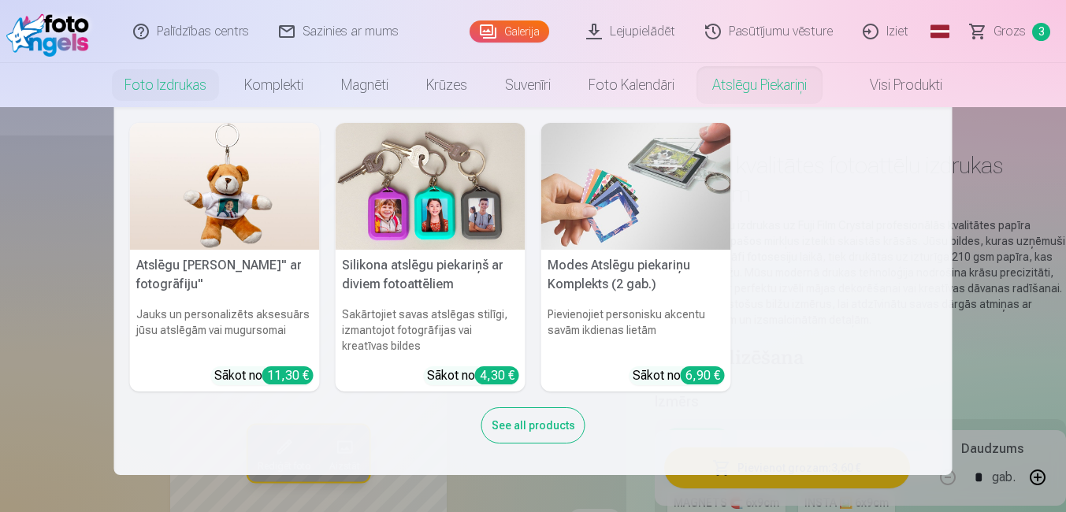
click at [767, 81] on link "Atslēgu piekariņi" at bounding box center [759, 85] width 132 height 44
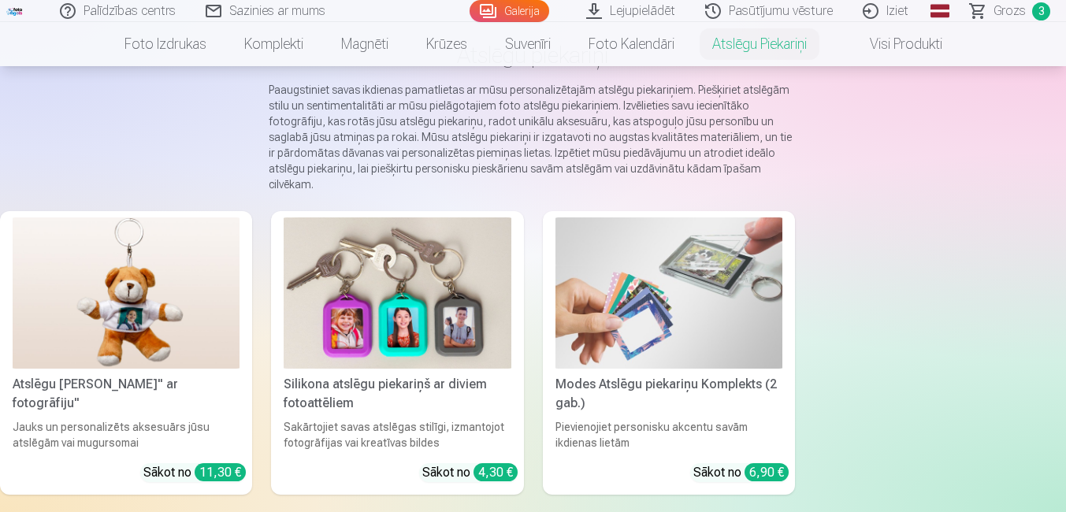
scroll to position [158, 0]
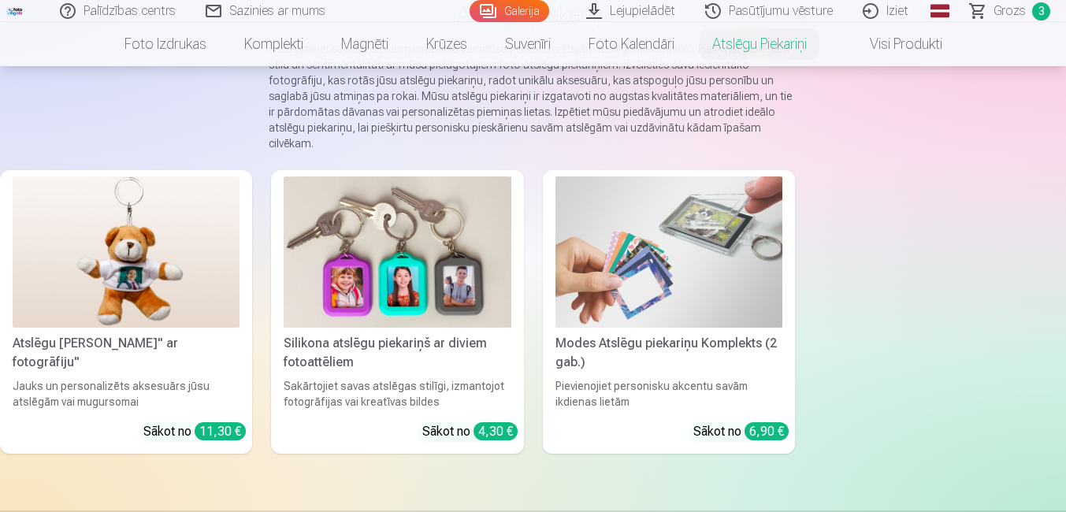
click at [463, 273] on img at bounding box center [397, 252] width 227 height 151
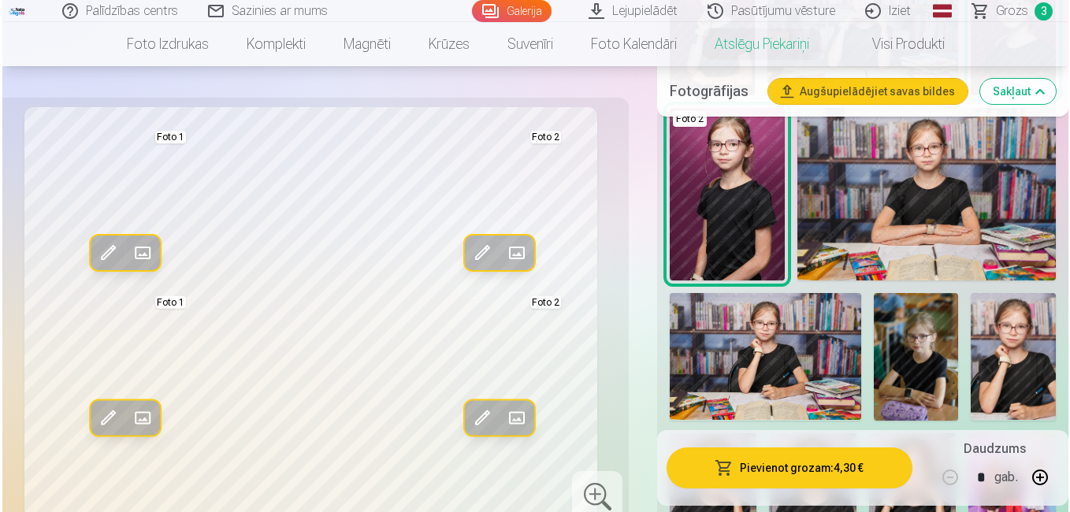
scroll to position [1103, 0]
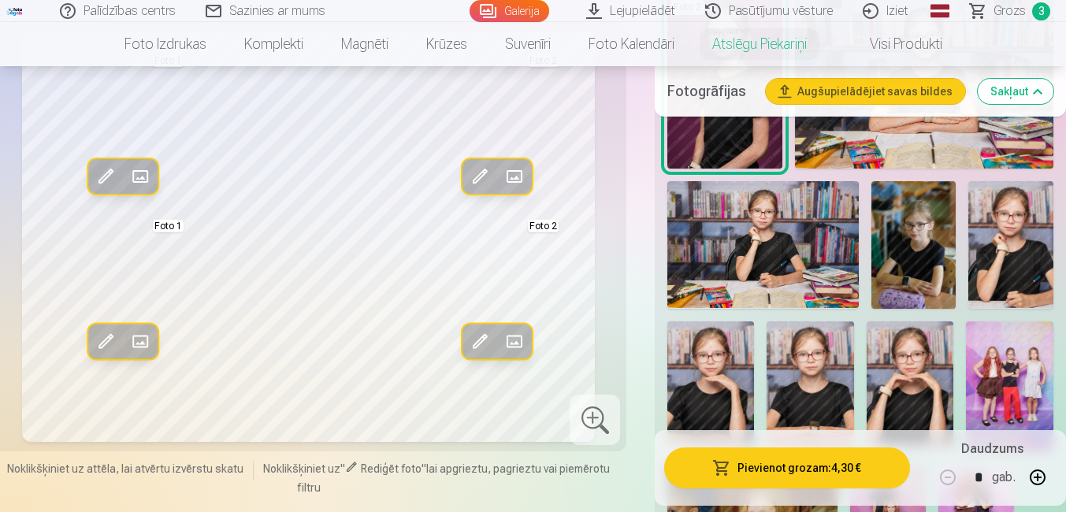
click at [839, 469] on button "Pievienot grozam : 4,30 €" at bounding box center [787, 468] width 246 height 41
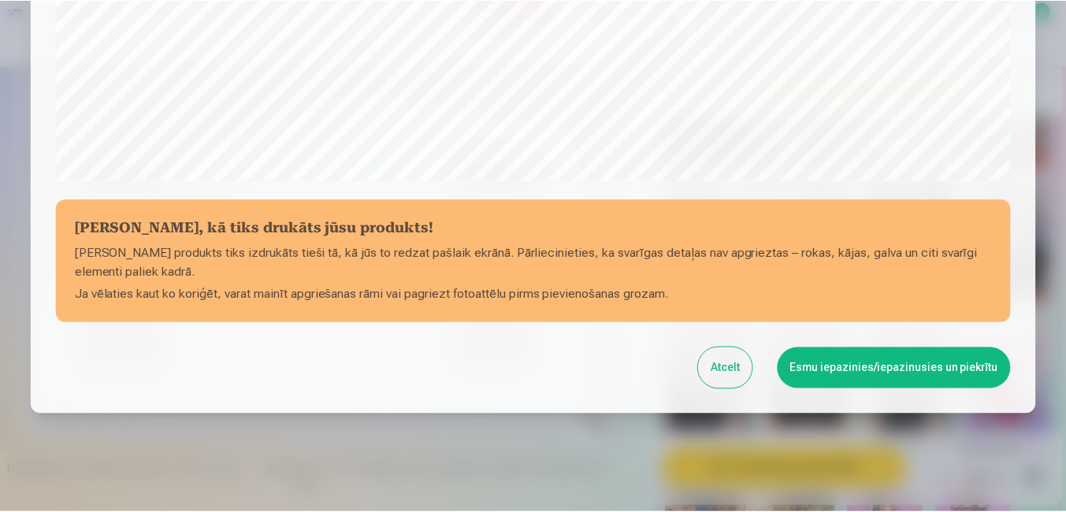
scroll to position [623, 0]
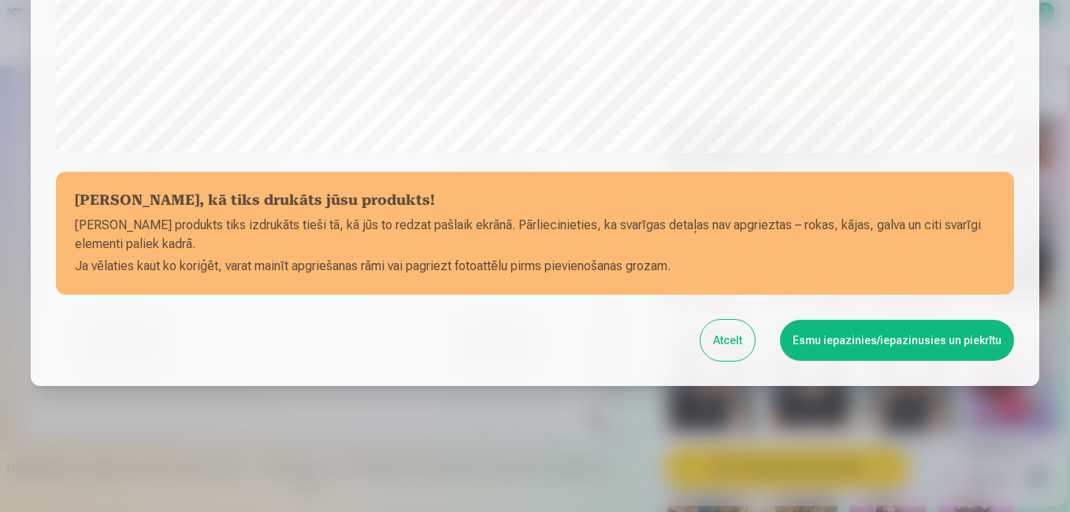
click at [977, 335] on button "Esmu iepazinies/iepazinusies un piekrītu" at bounding box center [897, 340] width 234 height 41
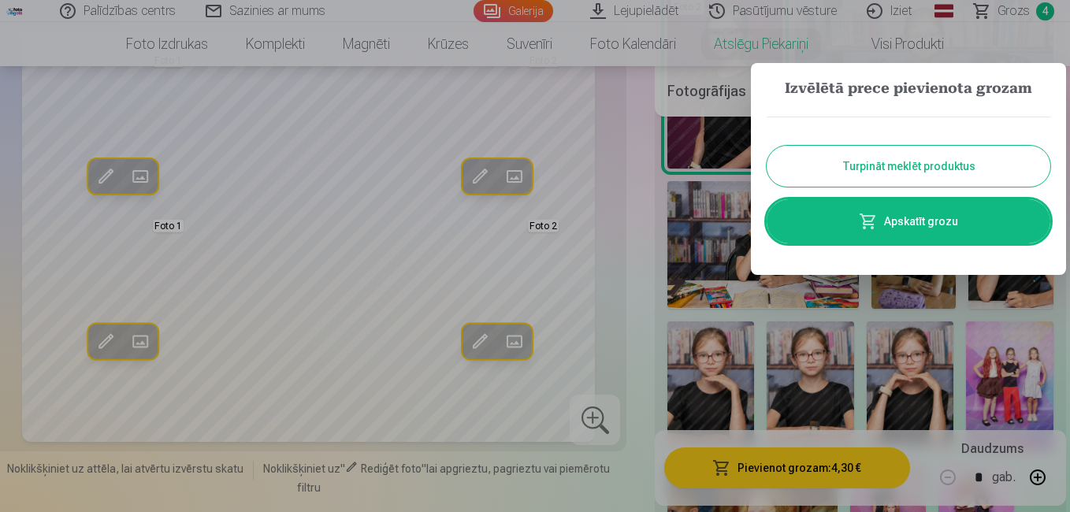
click at [914, 215] on link "Apskatīt grozu" at bounding box center [909, 221] width 284 height 44
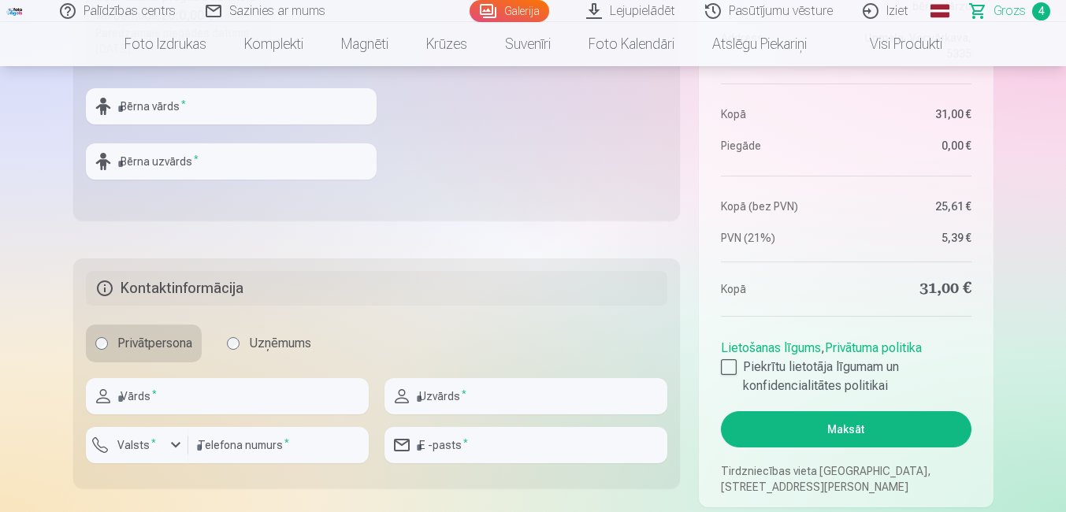
scroll to position [552, 0]
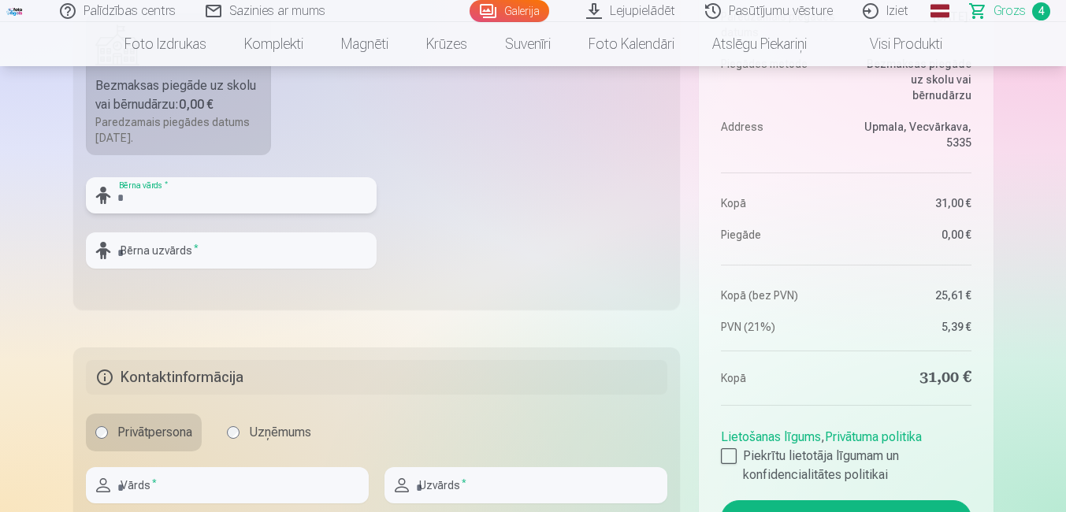
click at [161, 197] on input "text" at bounding box center [231, 195] width 291 height 36
type input "*"
type input "*****"
click at [176, 240] on input "text" at bounding box center [231, 250] width 291 height 36
type input "*******"
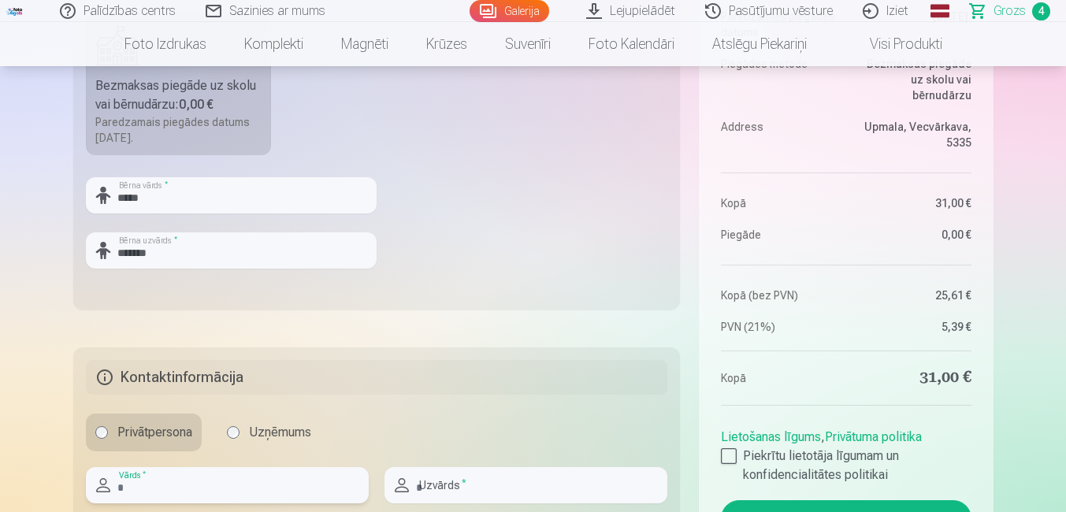
type input "*****"
type input "*******"
type input "********"
type input "**********"
click at [392, 297] on fieldset "Piegādes metode Bezmaksas piegāde uz skolu vai bērnudārzu : 0,00 € Paredzamais …" at bounding box center [377, 122] width 608 height 375
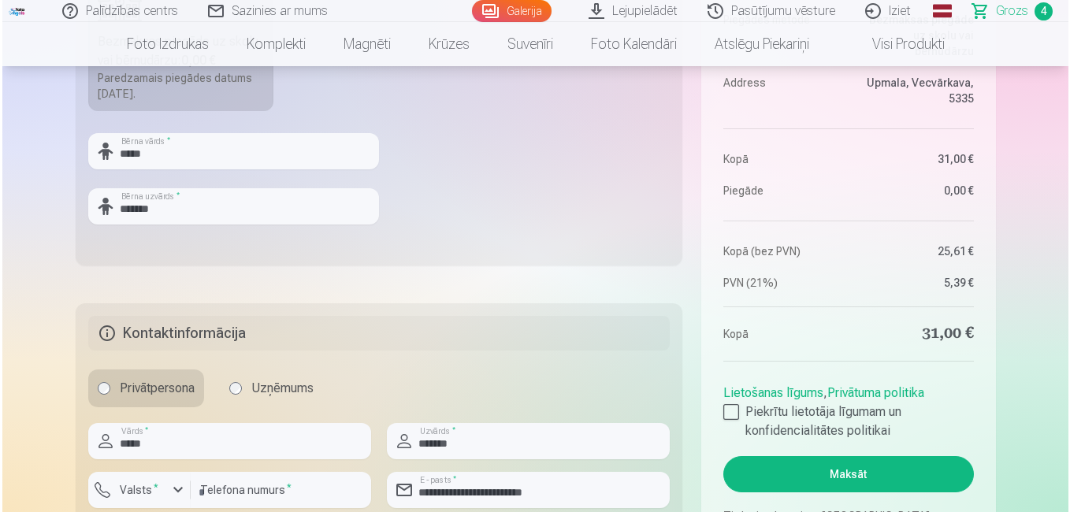
scroll to position [709, 0]
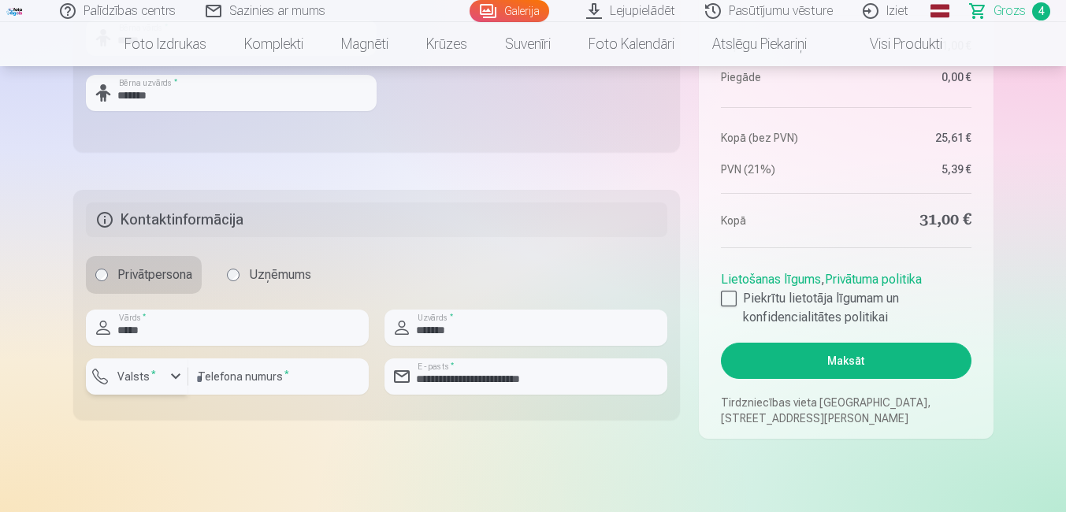
click at [166, 368] on div "button" at bounding box center [175, 376] width 19 height 19
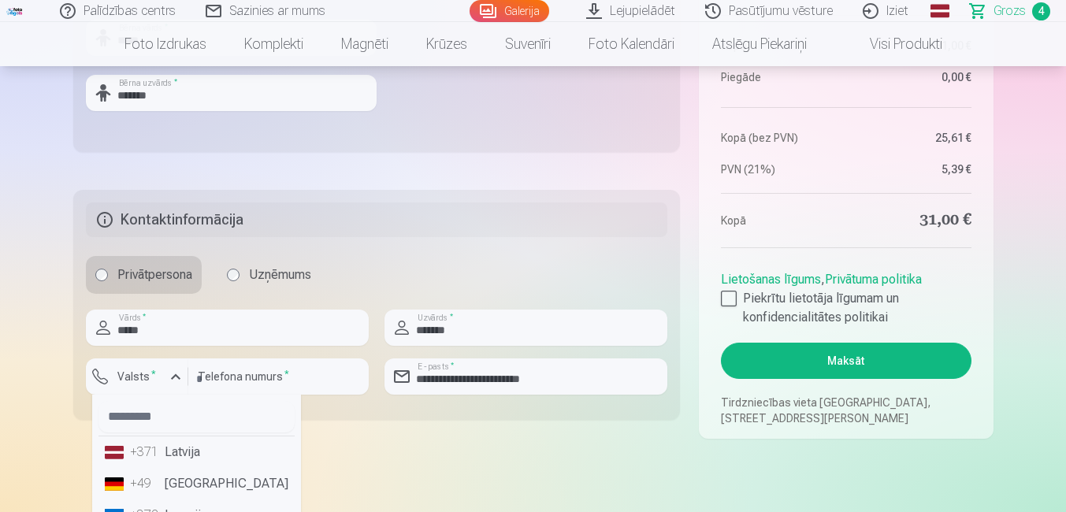
click at [174, 453] on li "+371 Latvija" at bounding box center [197, 453] width 196 height 32
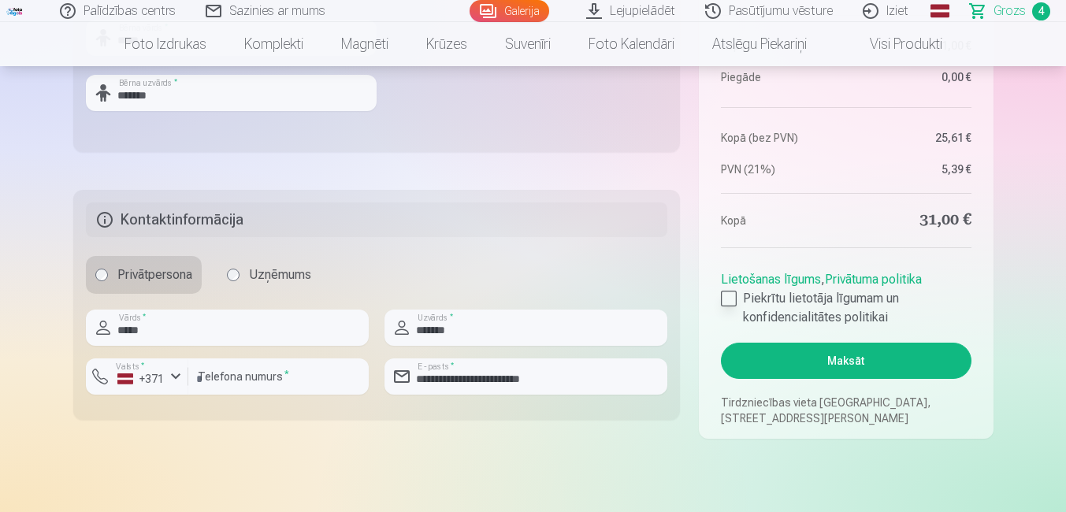
click at [724, 296] on div at bounding box center [729, 299] width 16 height 16
click at [837, 359] on button "Maksāt" at bounding box center [846, 361] width 250 height 36
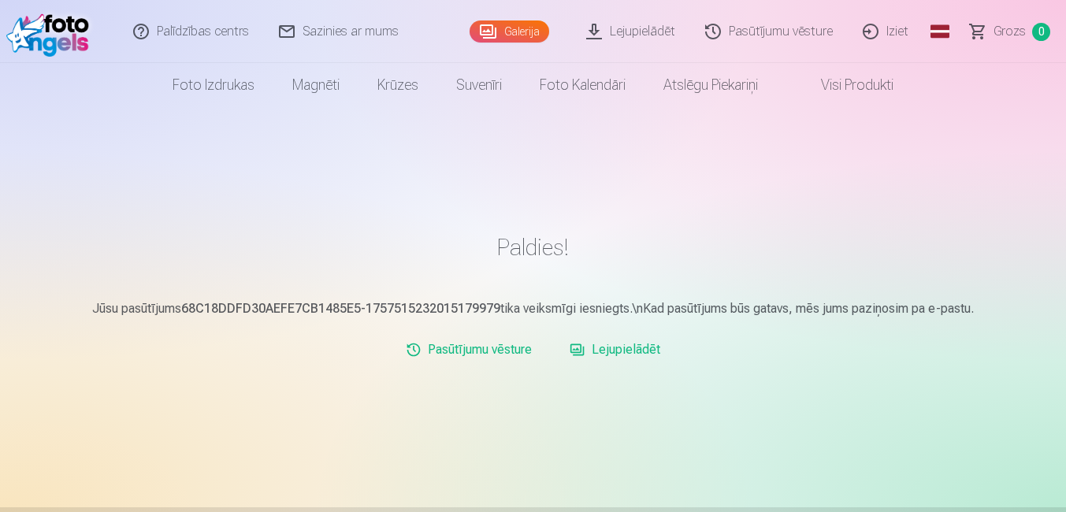
click at [646, 28] on link "Lejupielādēt" at bounding box center [631, 31] width 119 height 63
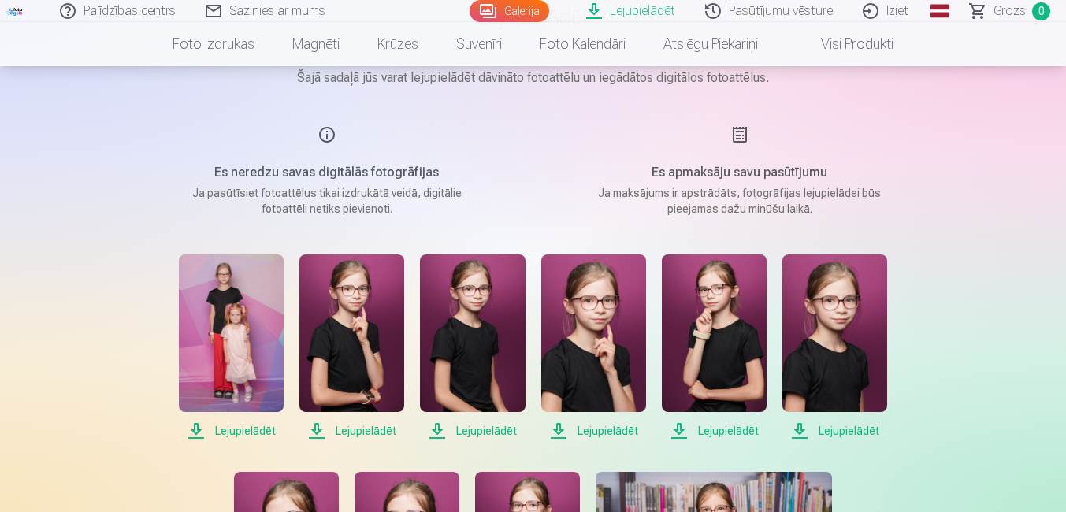
scroll to position [158, 0]
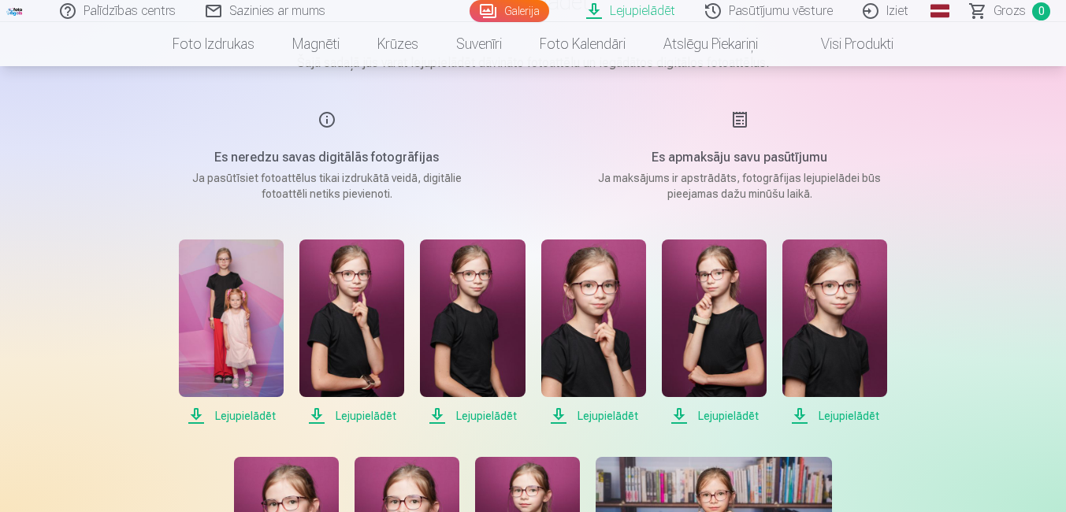
click at [239, 415] on span "Lejupielādēt" at bounding box center [231, 416] width 105 height 19
click at [351, 412] on span "Lejupielādēt" at bounding box center [351, 416] width 105 height 19
click at [473, 411] on span "Lejupielādēt" at bounding box center [472, 416] width 105 height 19
click at [597, 413] on span "Lejupielādēt" at bounding box center [593, 416] width 105 height 19
click at [736, 415] on span "Lejupielādēt" at bounding box center [714, 416] width 105 height 19
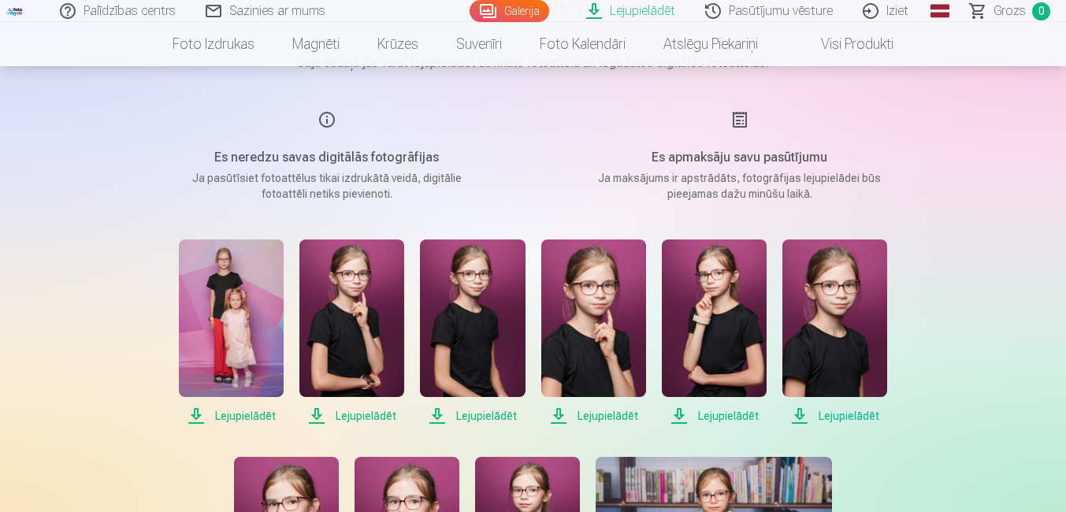
click at [816, 414] on span "Lejupielādēt" at bounding box center [835, 416] width 105 height 19
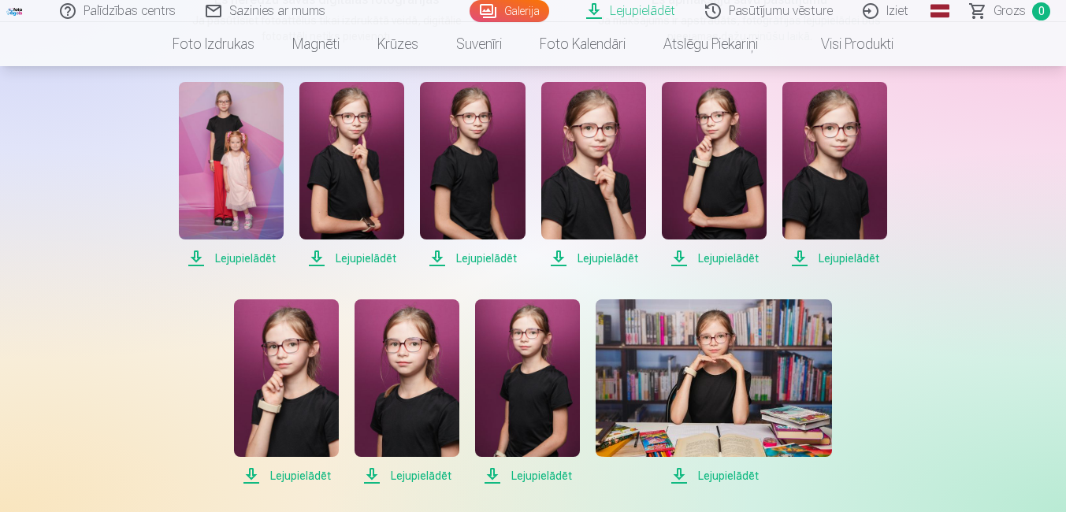
scroll to position [394, 0]
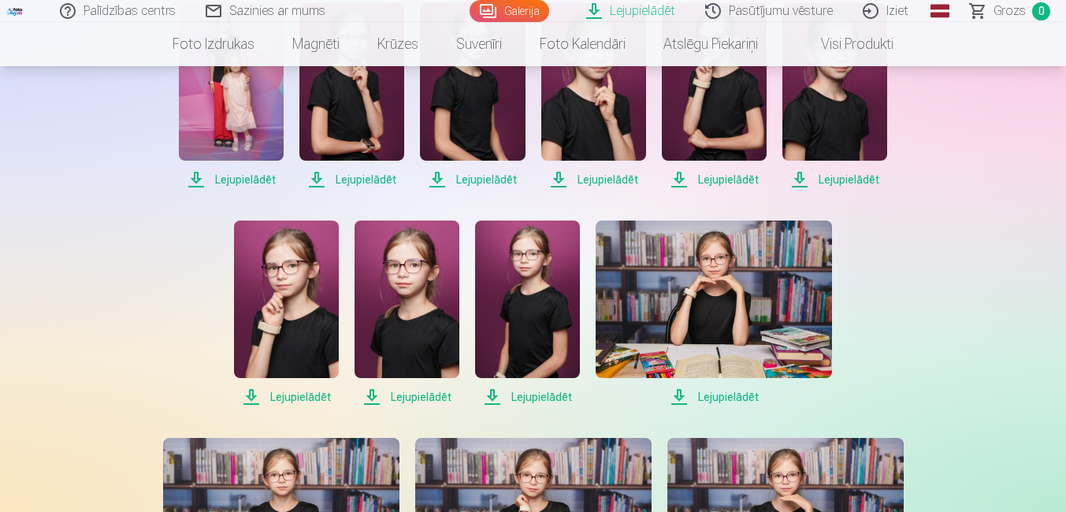
click at [314, 393] on span "Lejupielādēt" at bounding box center [286, 397] width 105 height 19
click at [427, 399] on span "Lejupielādēt" at bounding box center [407, 397] width 105 height 19
click at [546, 399] on span "Lejupielādēt" at bounding box center [527, 397] width 105 height 19
drag, startPoint x: 742, startPoint y: 399, endPoint x: 731, endPoint y: 400, distance: 11.1
click at [742, 399] on span "Lejupielādēt" at bounding box center [714, 397] width 236 height 19
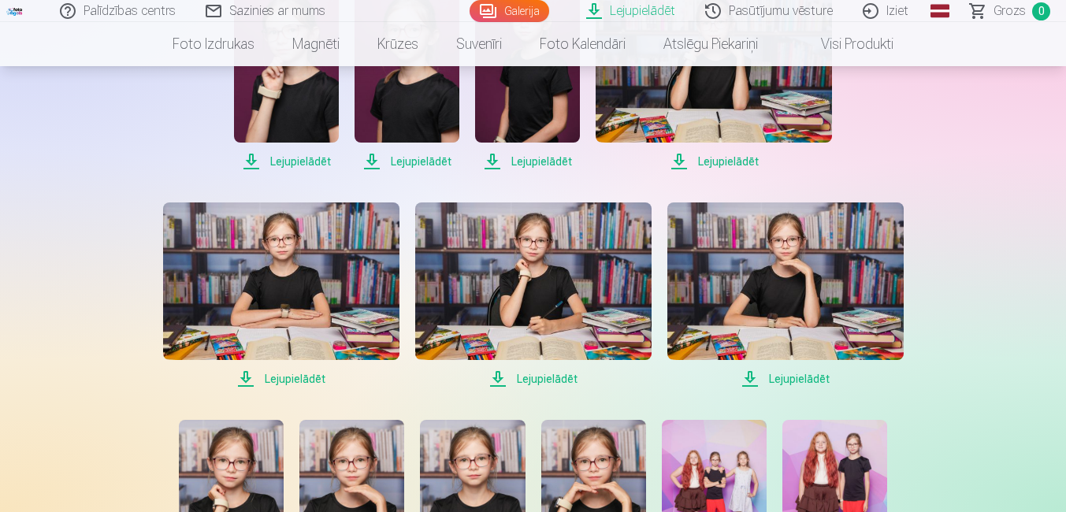
scroll to position [709, 0]
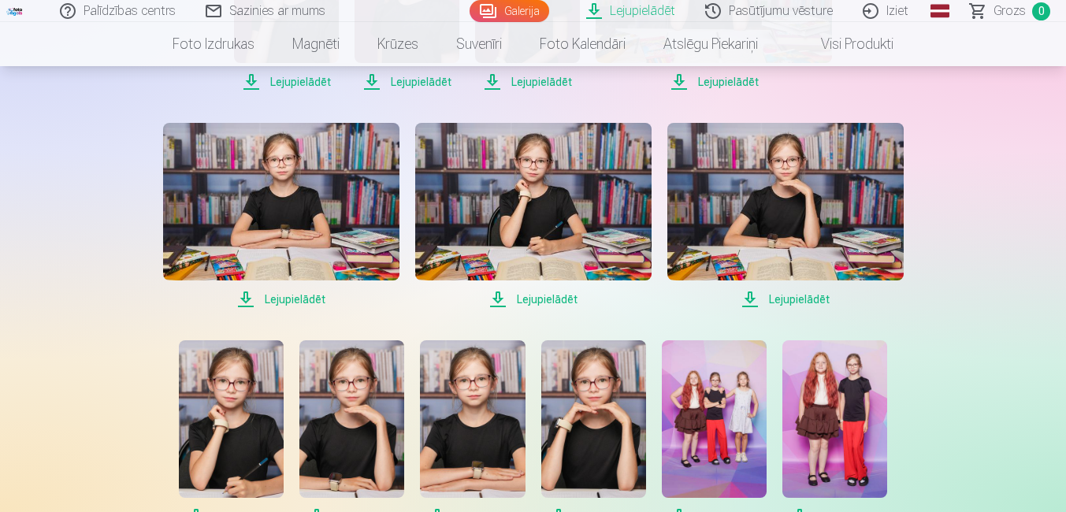
click at [314, 292] on span "Lejupielādēt" at bounding box center [281, 299] width 236 height 19
click at [544, 301] on span "Lejupielādēt" at bounding box center [533, 299] width 236 height 19
click at [790, 296] on span "Lejupielādēt" at bounding box center [785, 299] width 236 height 19
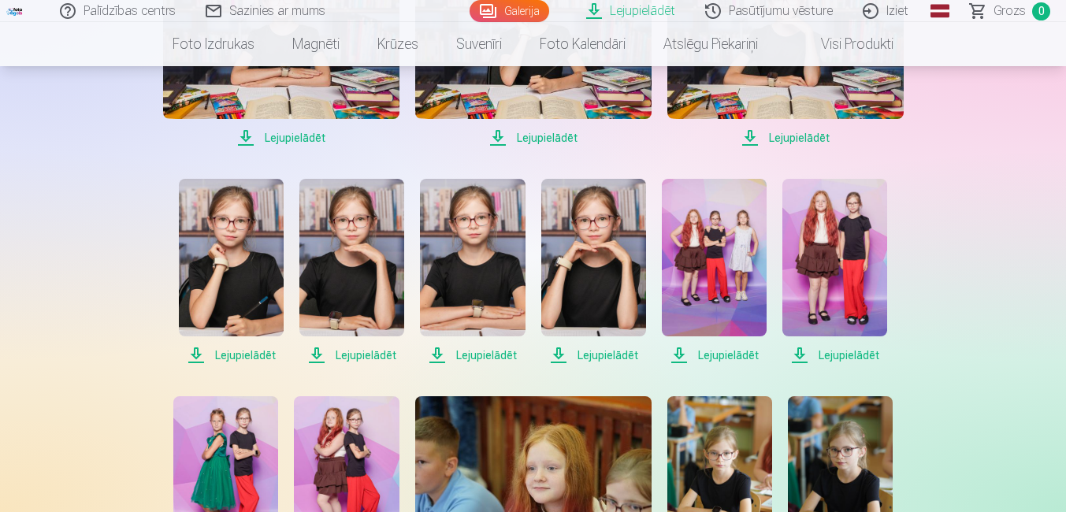
scroll to position [867, 0]
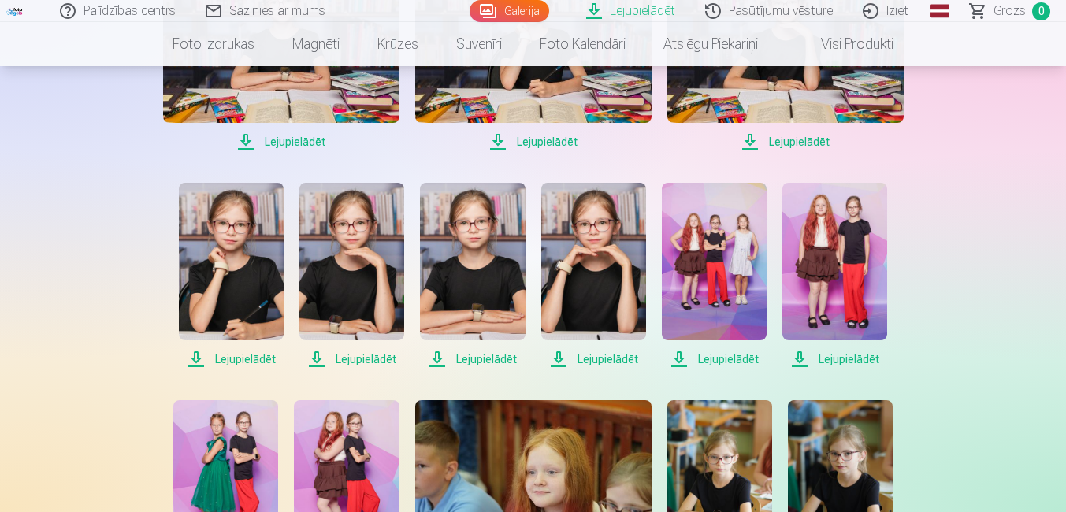
click at [255, 356] on span "Lejupielādēt" at bounding box center [231, 359] width 105 height 19
drag, startPoint x: 363, startPoint y: 355, endPoint x: 456, endPoint y: 363, distance: 93.3
click at [363, 355] on span "Lejupielādēt" at bounding box center [351, 359] width 105 height 19
click at [467, 358] on span "Lejupielādēt" at bounding box center [472, 359] width 105 height 19
click at [582, 358] on span "Lejupielādēt" at bounding box center [593, 359] width 105 height 19
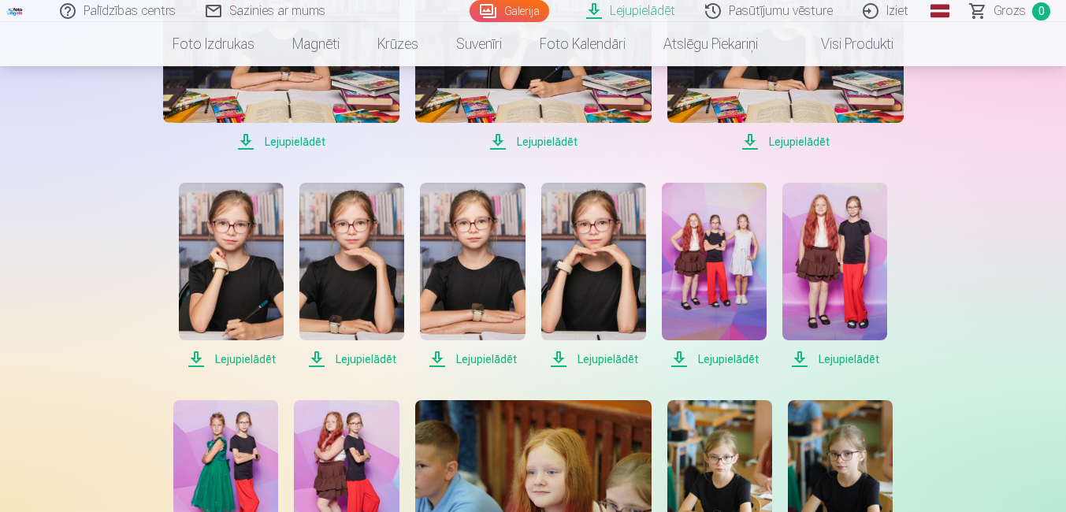
click at [696, 357] on span "Lejupielādēt" at bounding box center [714, 359] width 105 height 19
click at [827, 359] on span "Lejupielādēt" at bounding box center [835, 359] width 105 height 19
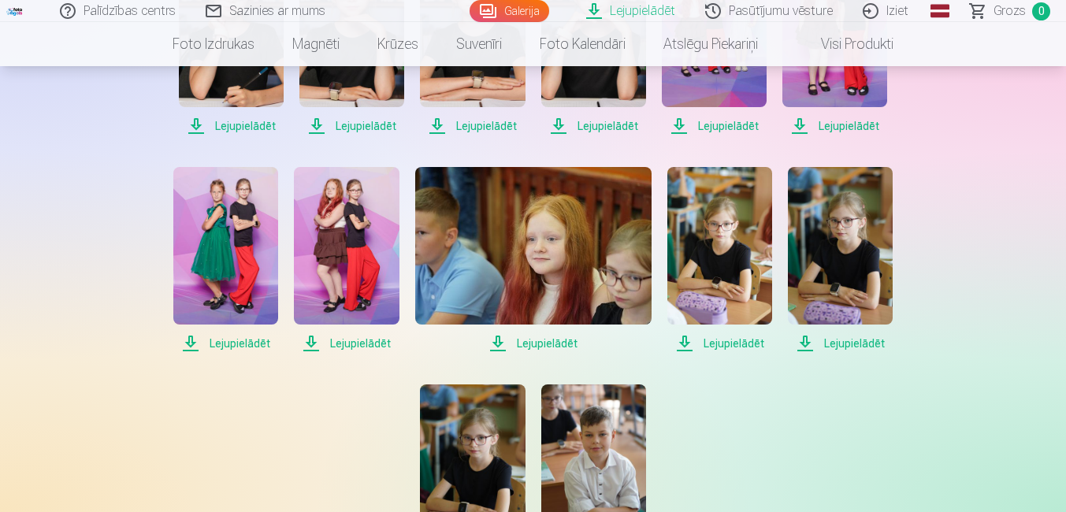
scroll to position [1182, 0]
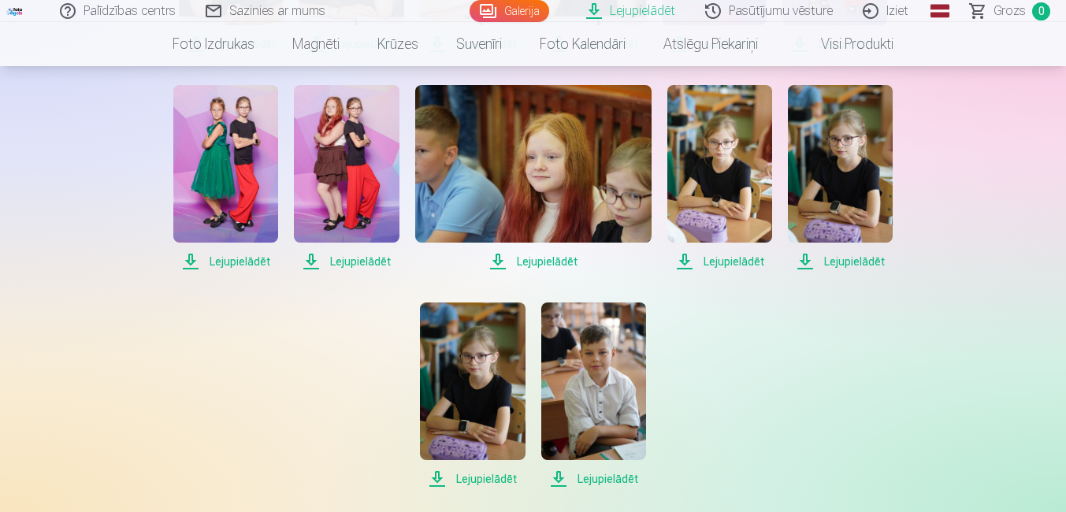
click at [249, 260] on span "Lejupielādēt" at bounding box center [225, 261] width 105 height 19
click at [354, 266] on span "Lejupielādēt" at bounding box center [346, 261] width 105 height 19
click at [523, 264] on span "Lejupielādēt" at bounding box center [533, 261] width 236 height 19
drag, startPoint x: 736, startPoint y: 260, endPoint x: 846, endPoint y: 260, distance: 110.3
click at [738, 259] on span "Lejupielādēt" at bounding box center [719, 261] width 105 height 19
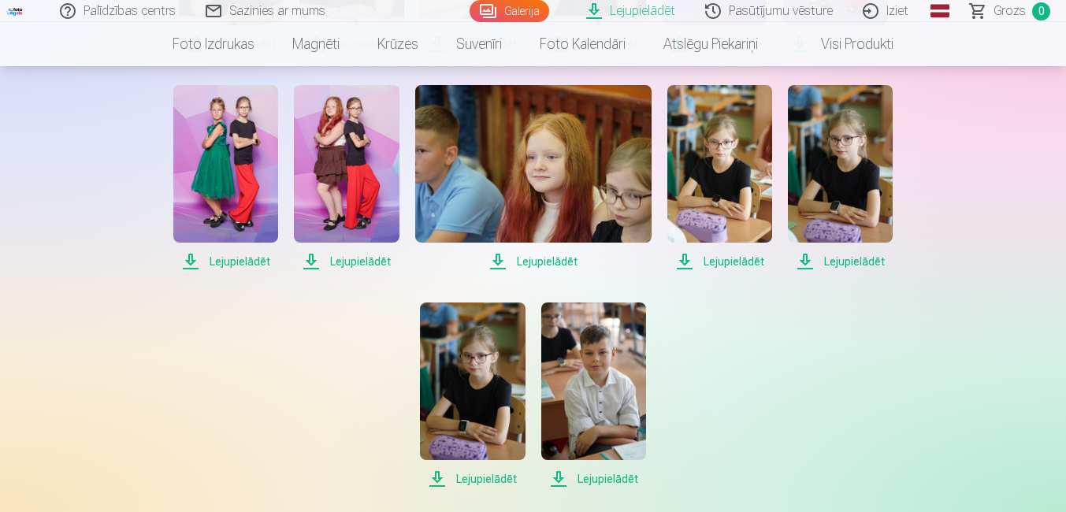
click at [858, 262] on span "Lejupielādēt" at bounding box center [840, 261] width 105 height 19
click at [475, 477] on span "Lejupielādēt" at bounding box center [472, 479] width 105 height 19
